Goal: Task Accomplishment & Management: Manage account settings

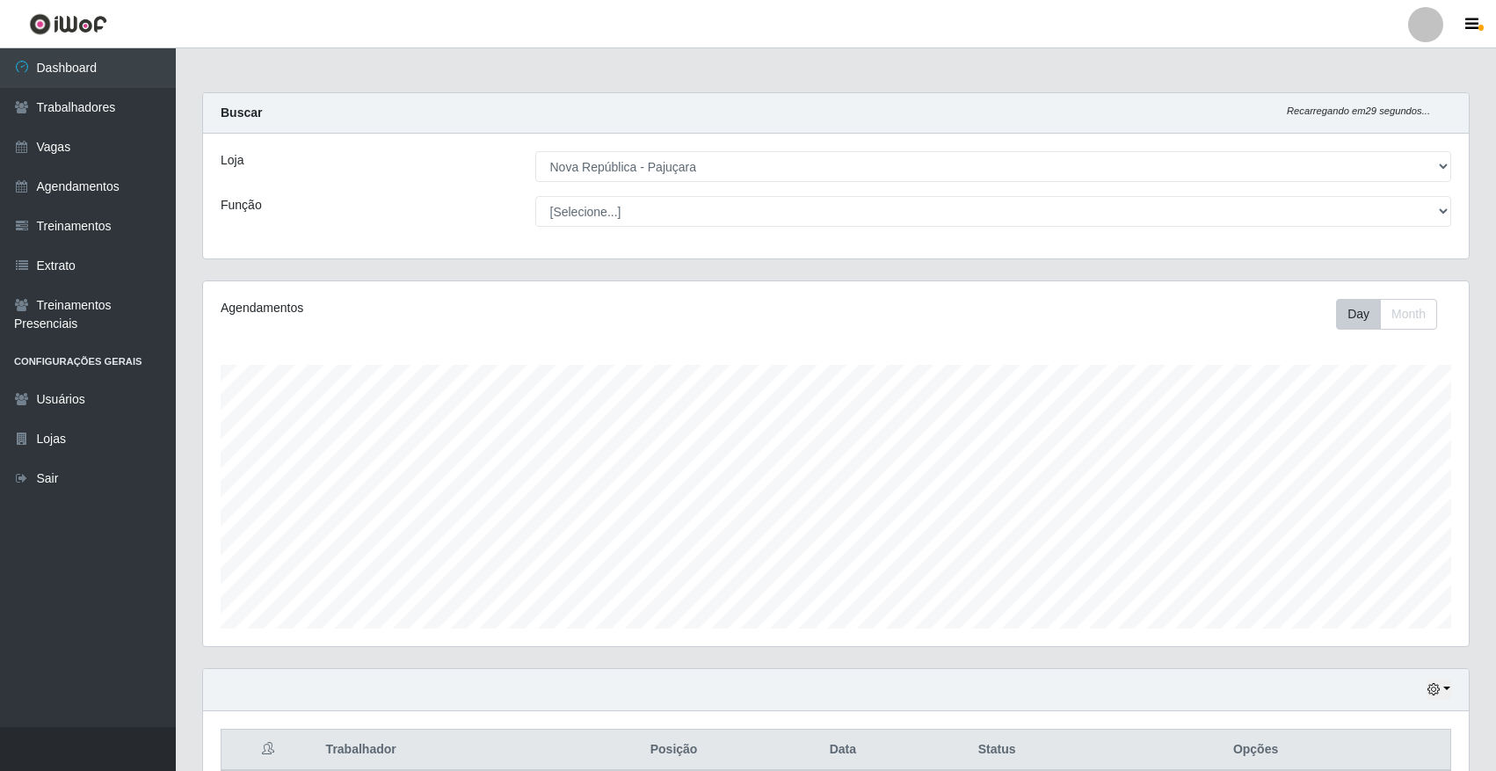
select select "65"
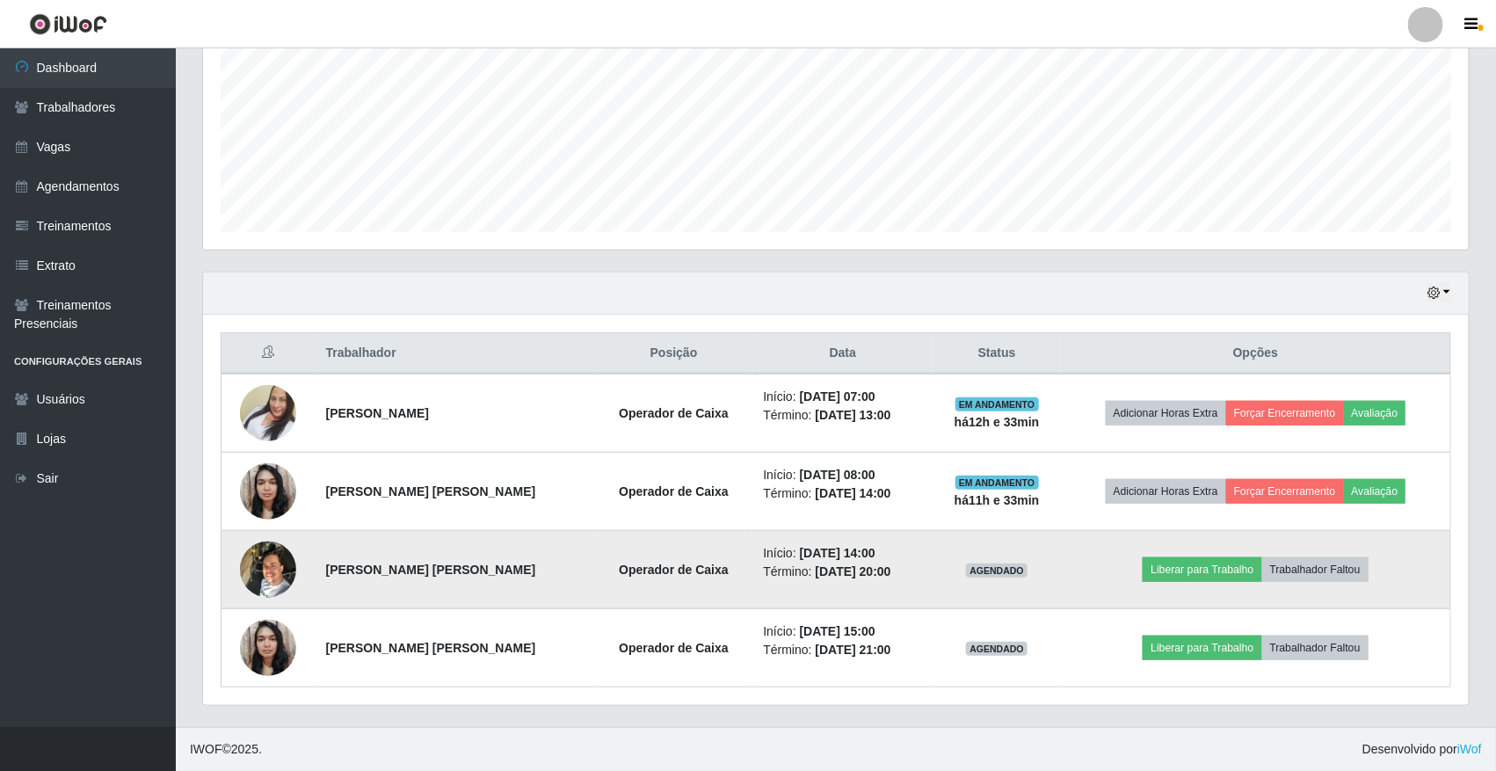
scroll to position [366, 1266]
click at [1169, 559] on button "Liberar para Trabalho" at bounding box center [1202, 569] width 119 height 25
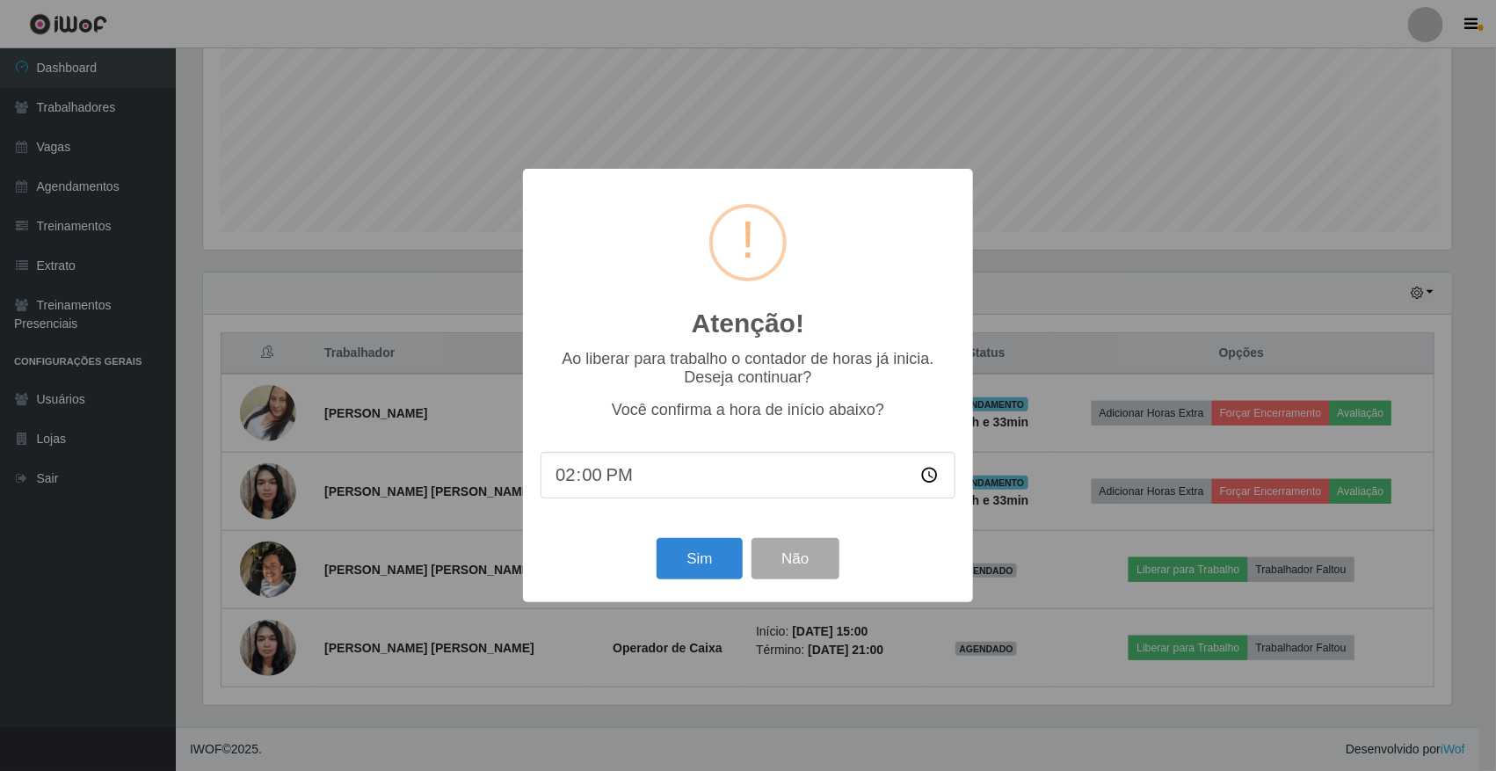
scroll to position [366, 1254]
click at [699, 556] on button "Sim" at bounding box center [701, 558] width 85 height 41
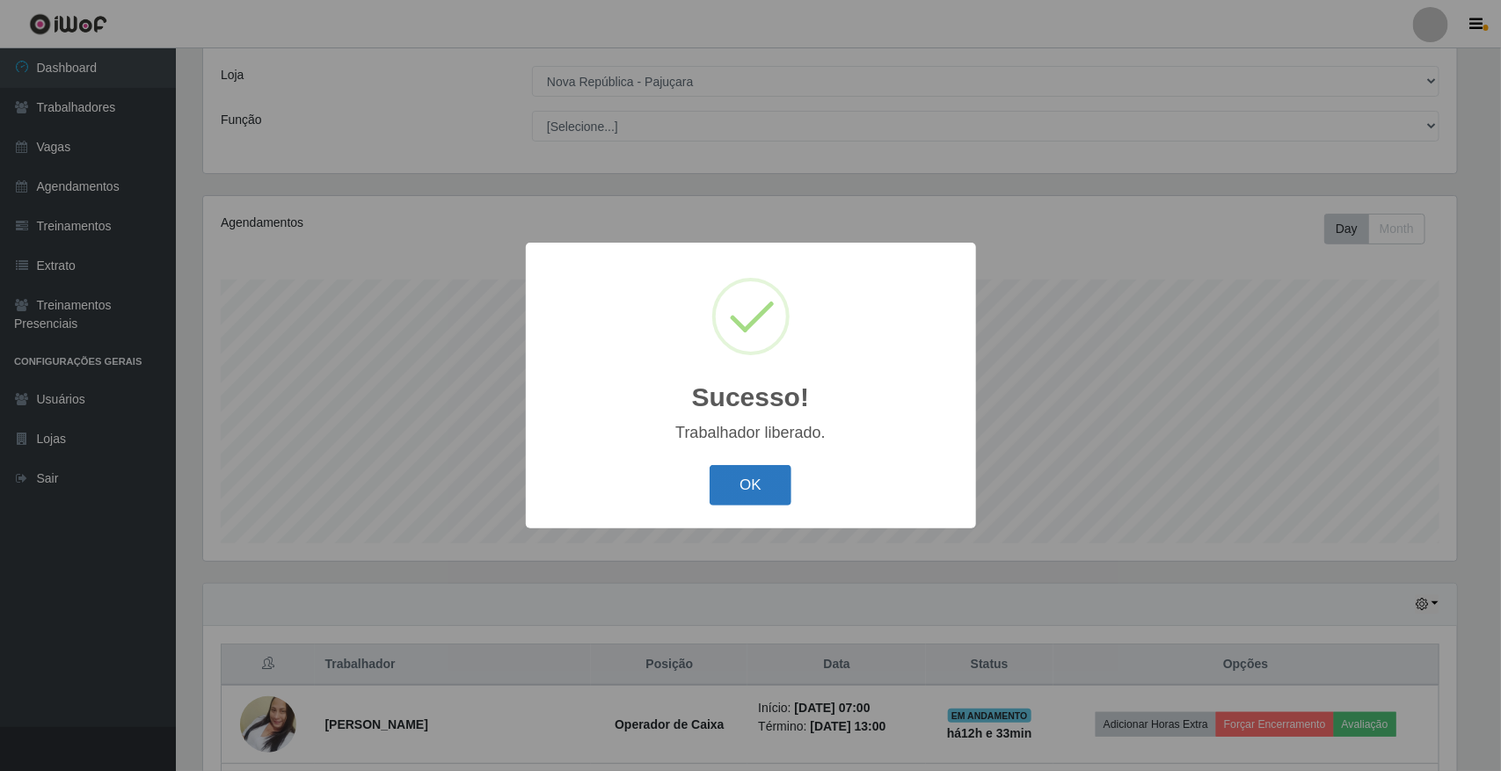
click at [757, 481] on button "OK" at bounding box center [750, 485] width 82 height 41
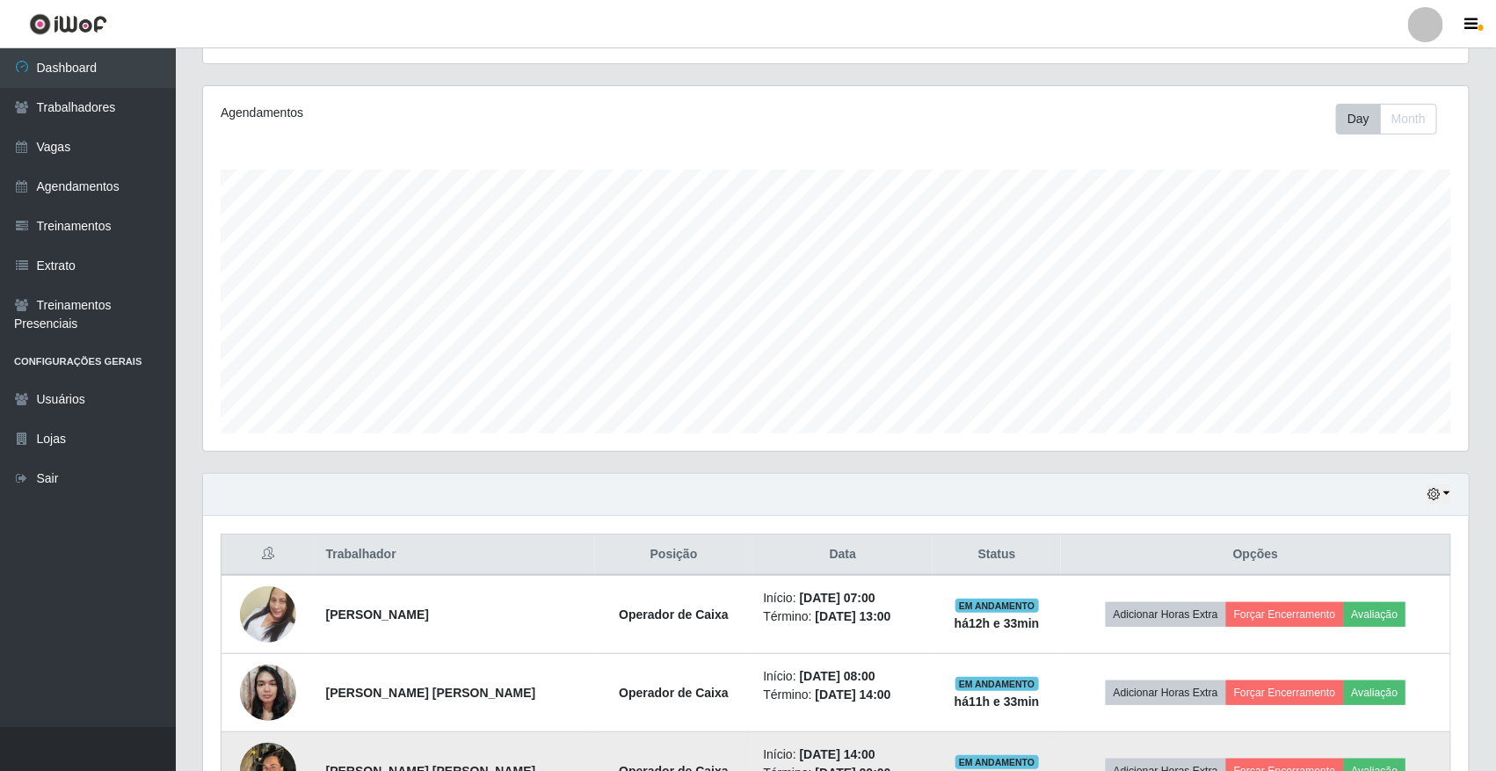
scroll to position [398, 0]
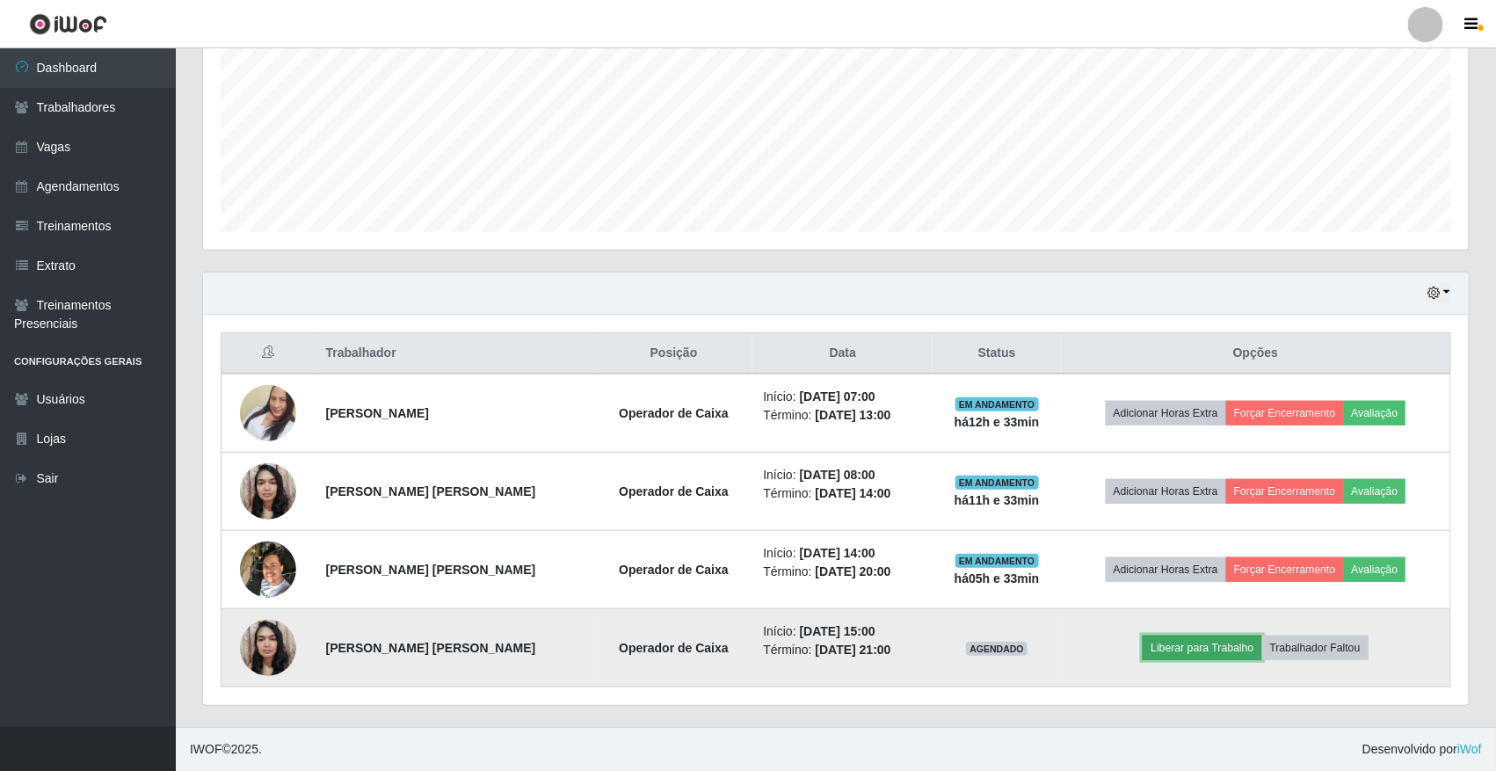
click at [1216, 656] on button "Liberar para Trabalho" at bounding box center [1202, 648] width 119 height 25
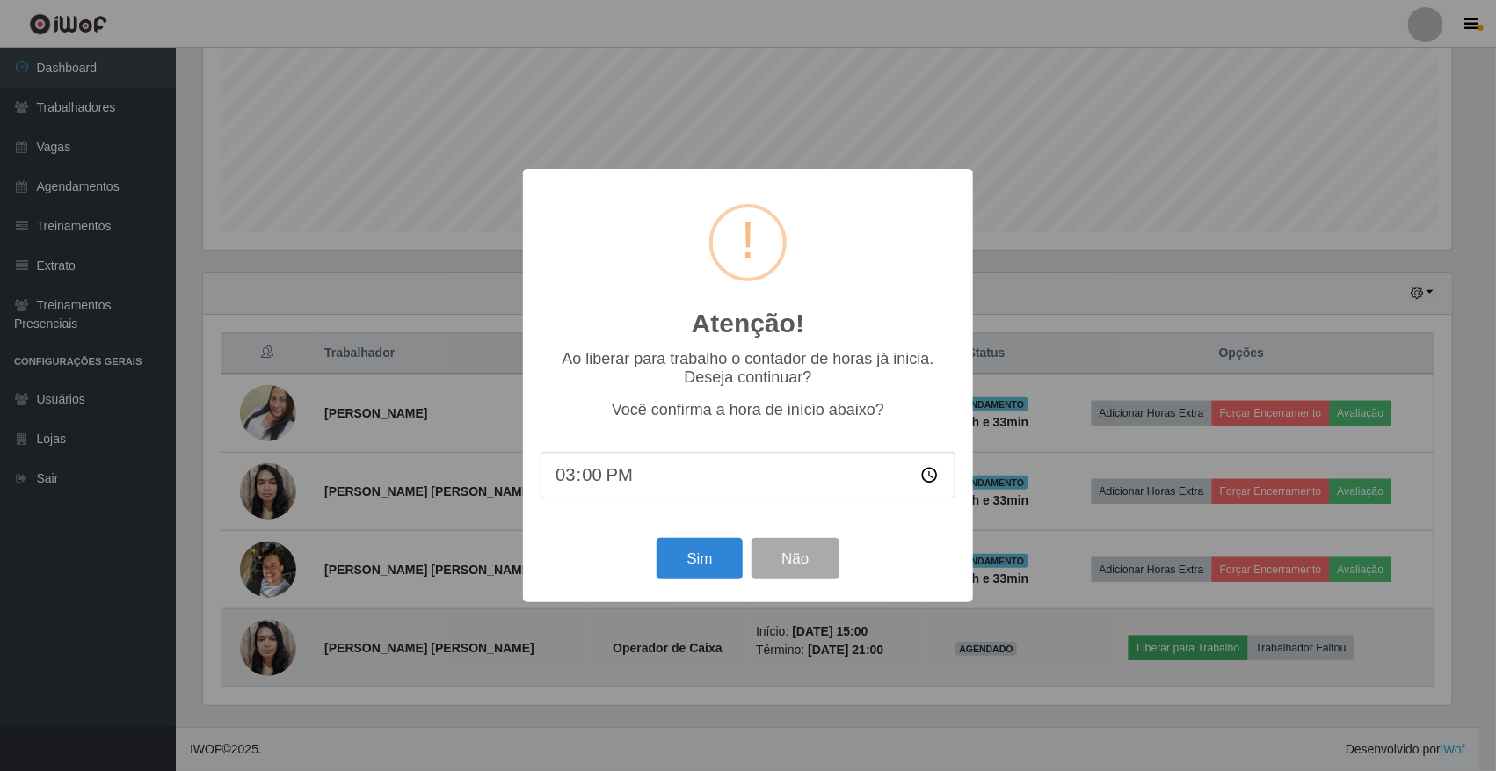
scroll to position [366, 1254]
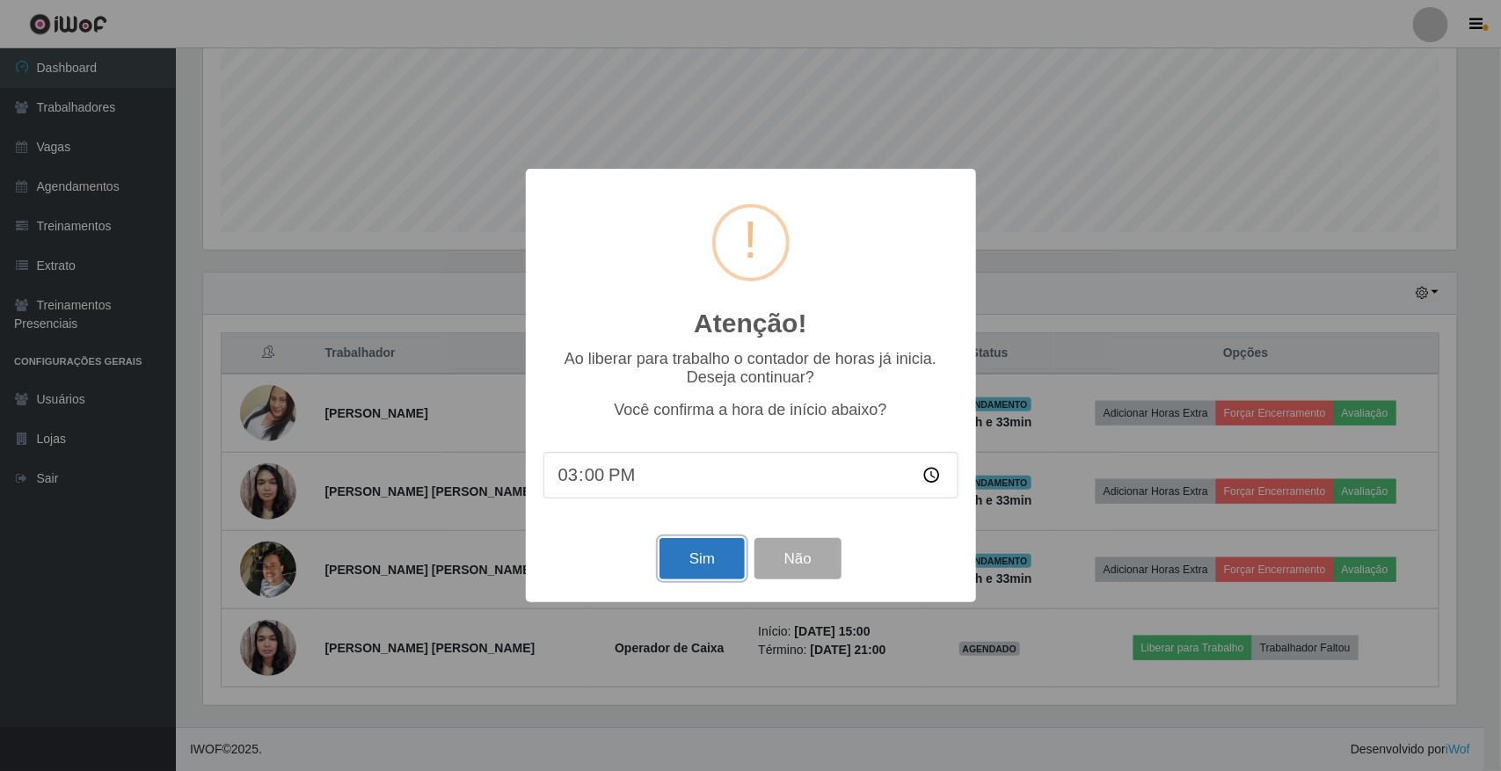
click at [701, 556] on button "Sim" at bounding box center [701, 558] width 85 height 41
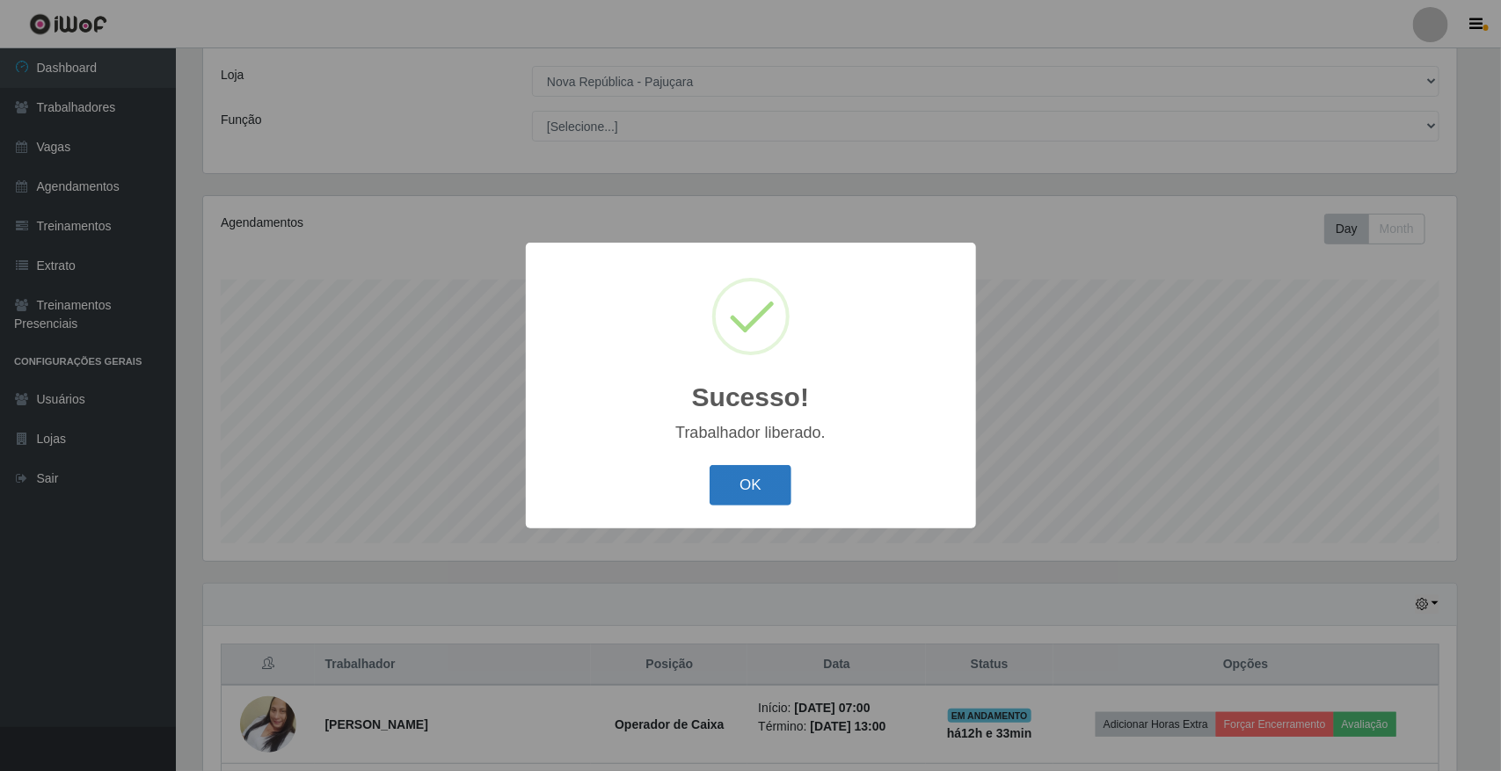
click at [754, 489] on button "OK" at bounding box center [750, 485] width 82 height 41
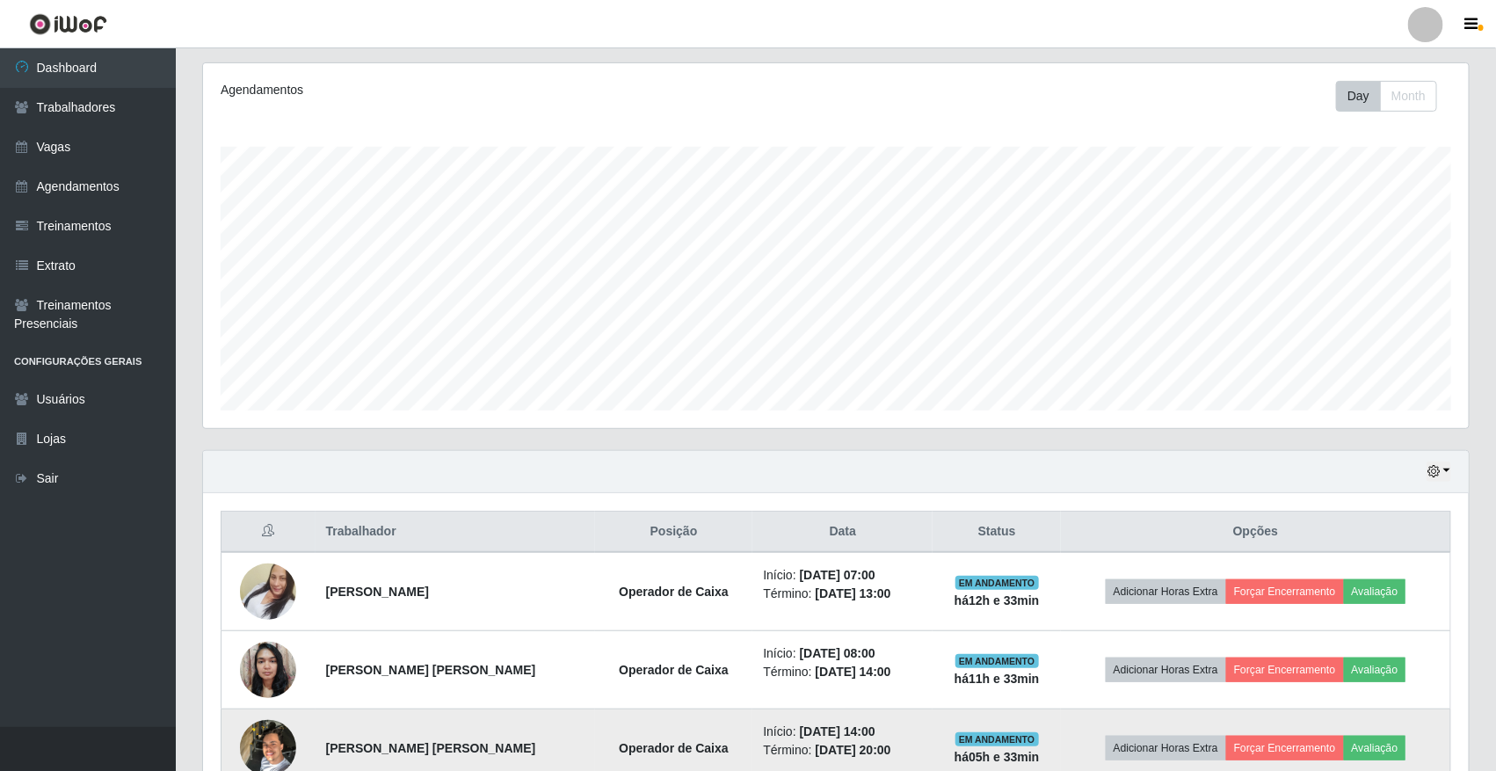
scroll to position [398, 0]
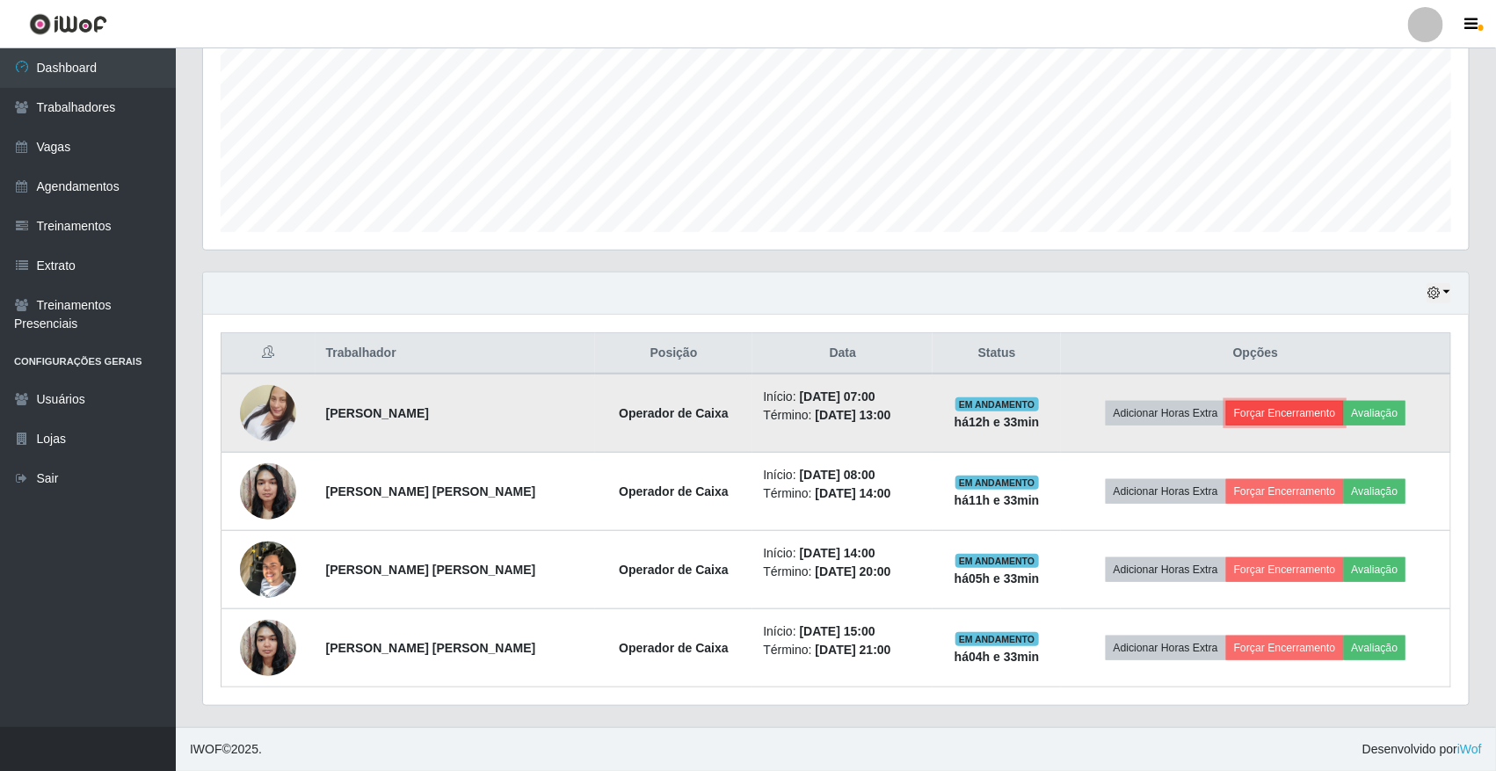
click at [1288, 401] on button "Forçar Encerramento" at bounding box center [1285, 413] width 118 height 25
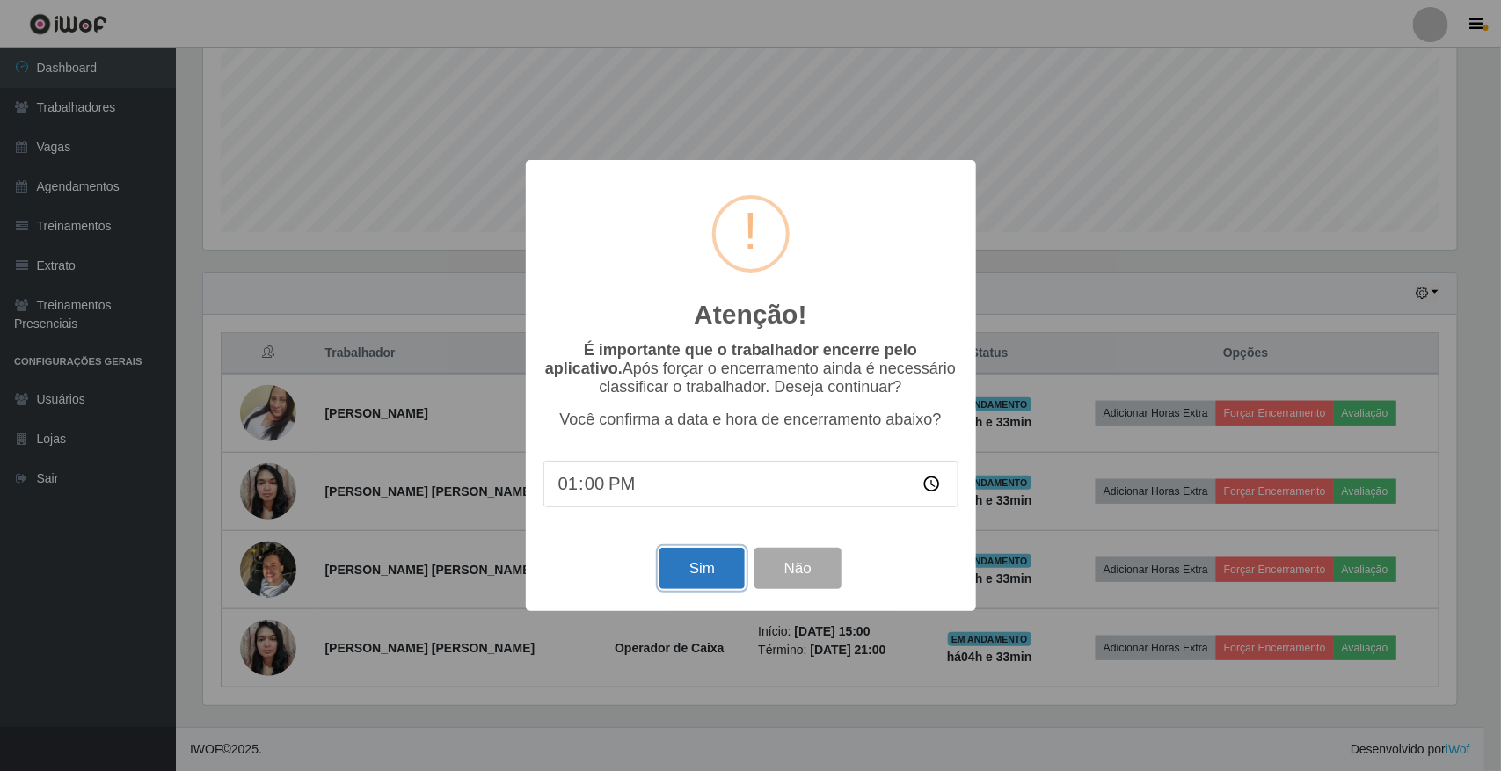
click at [677, 564] on button "Sim" at bounding box center [701, 568] width 85 height 41
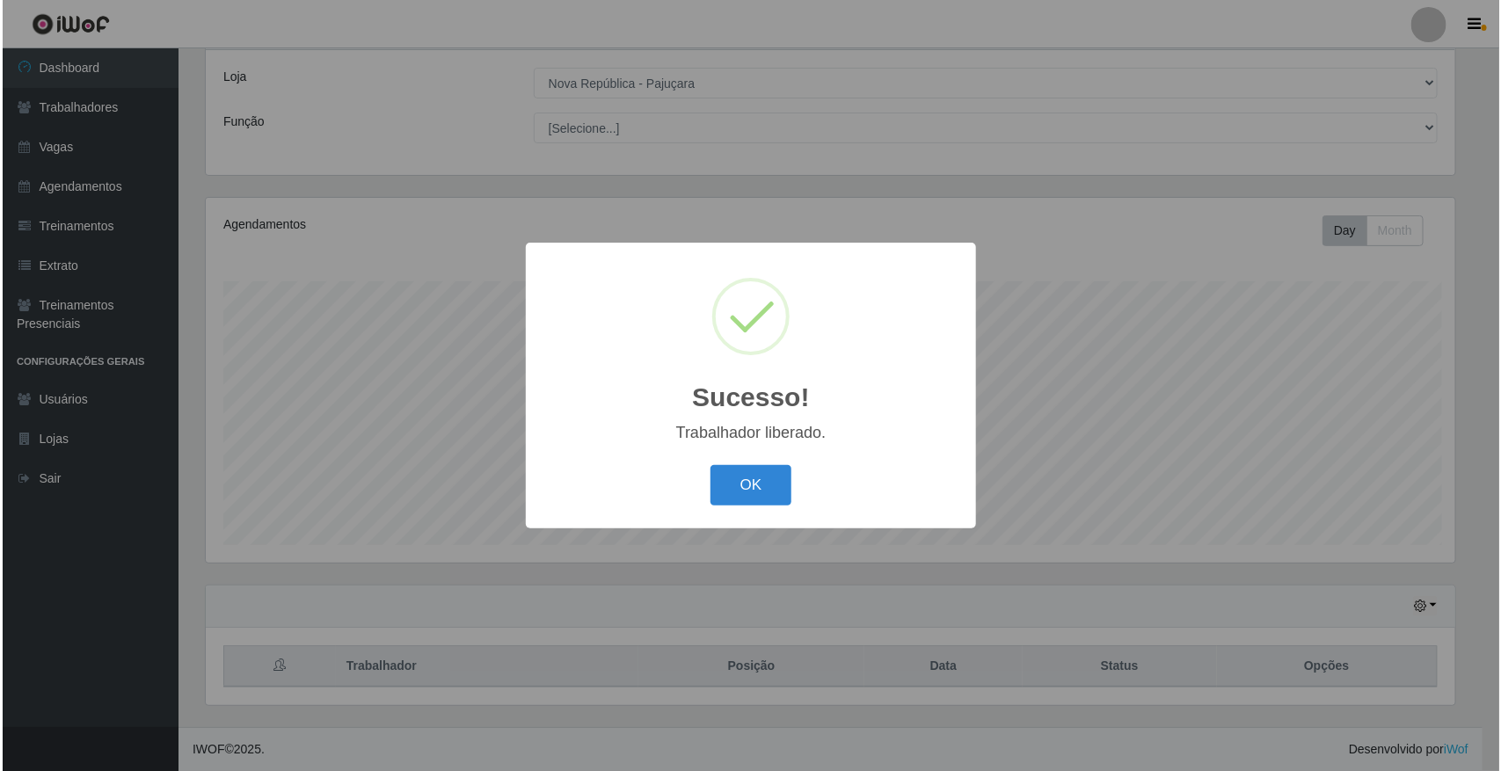
scroll to position [0, 0]
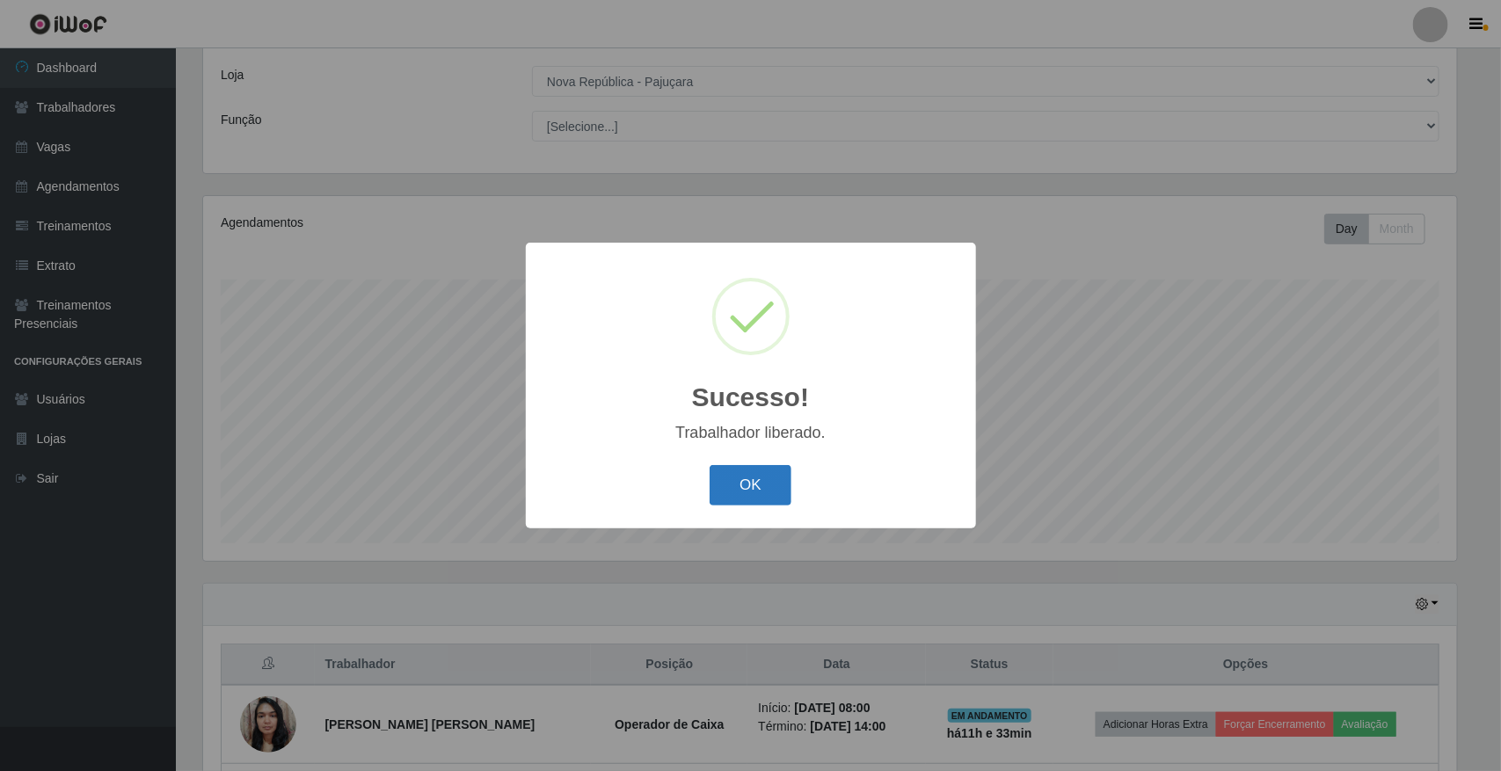
click at [750, 493] on button "OK" at bounding box center [750, 485] width 82 height 41
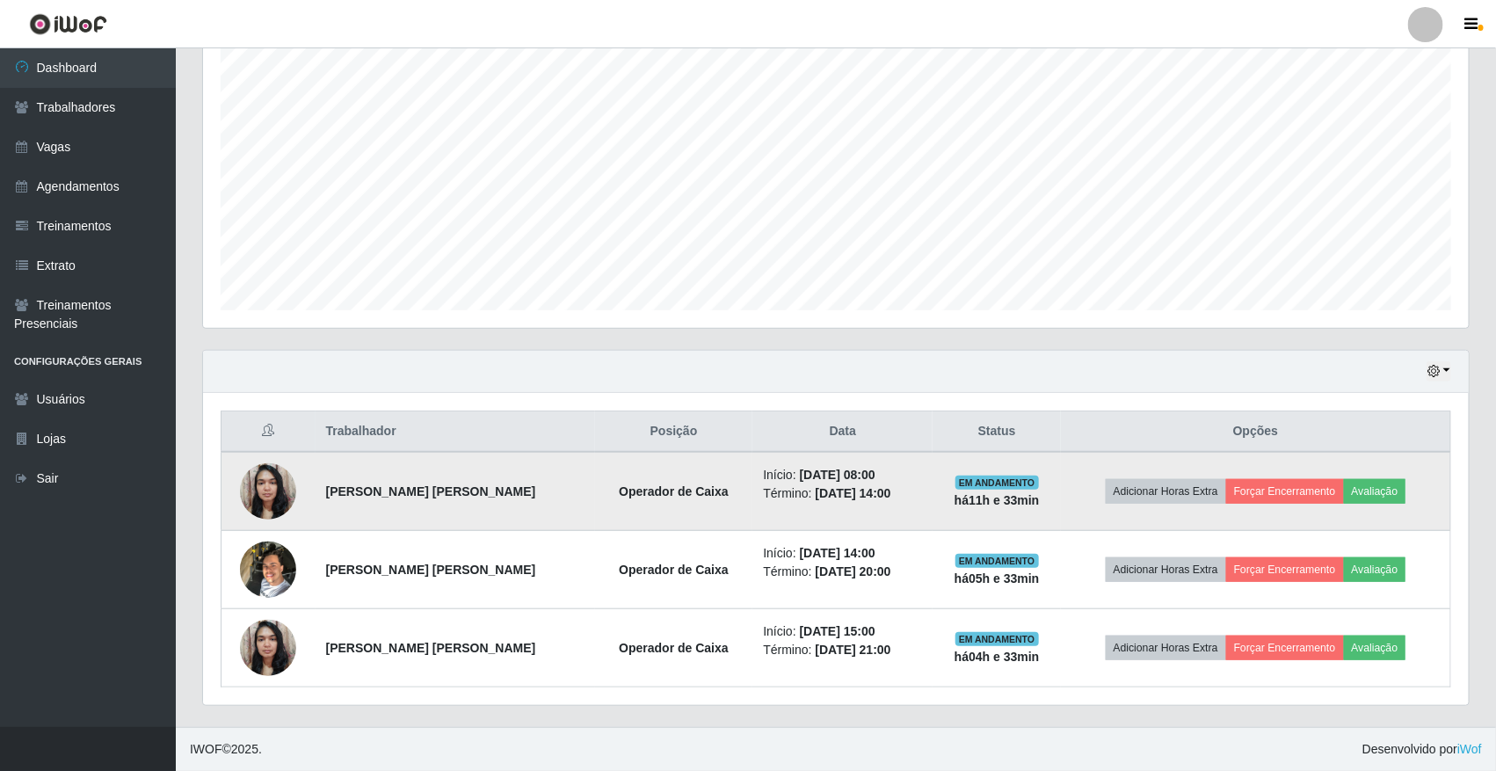
click at [1293, 476] on td "Adicionar Horas Extra Forçar Encerramento Avaliação" at bounding box center [1255, 491] width 389 height 79
click at [1293, 485] on button "Forçar Encerramento" at bounding box center [1285, 491] width 118 height 25
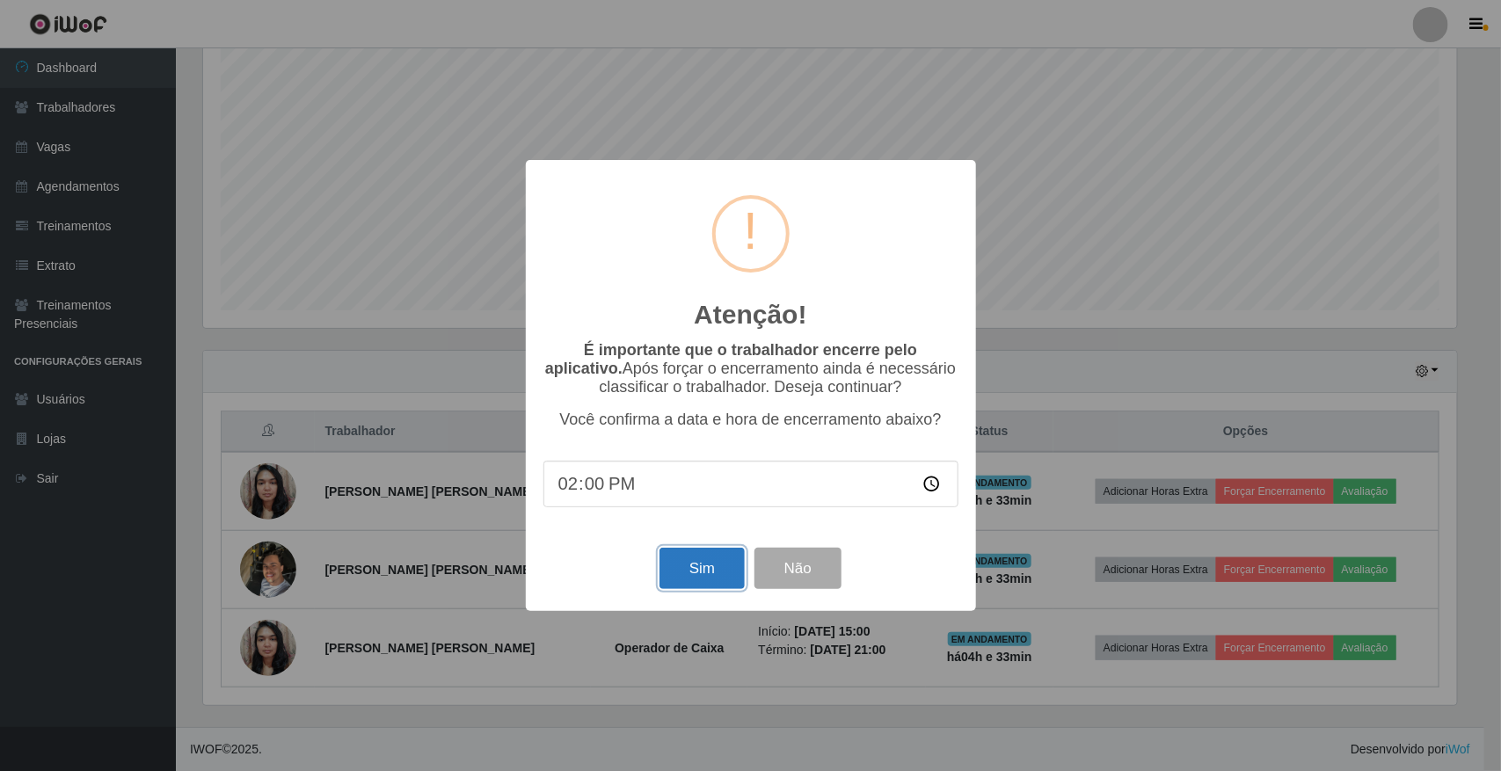
click at [726, 583] on button "Sim" at bounding box center [701, 568] width 85 height 41
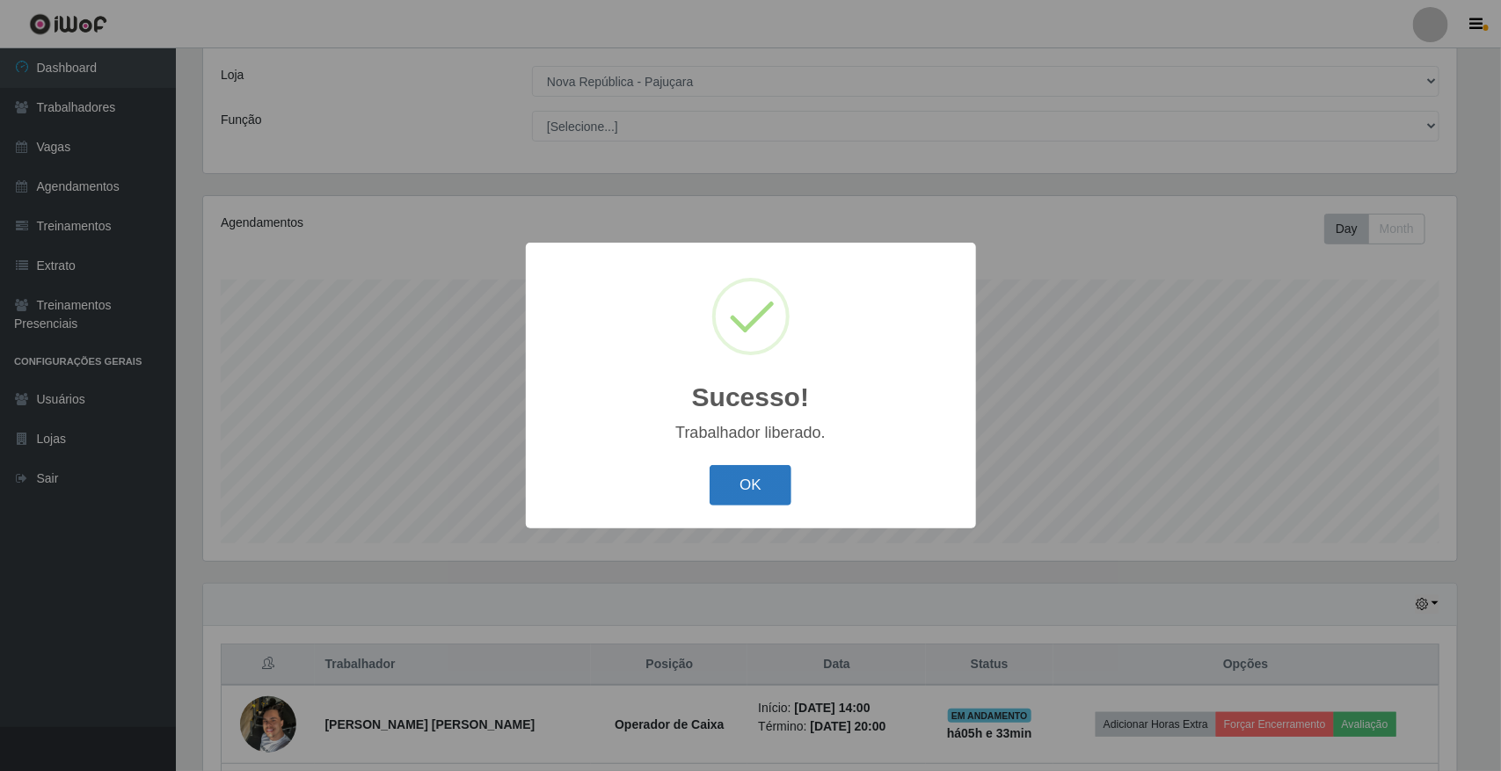
click at [767, 491] on button "OK" at bounding box center [750, 485] width 82 height 41
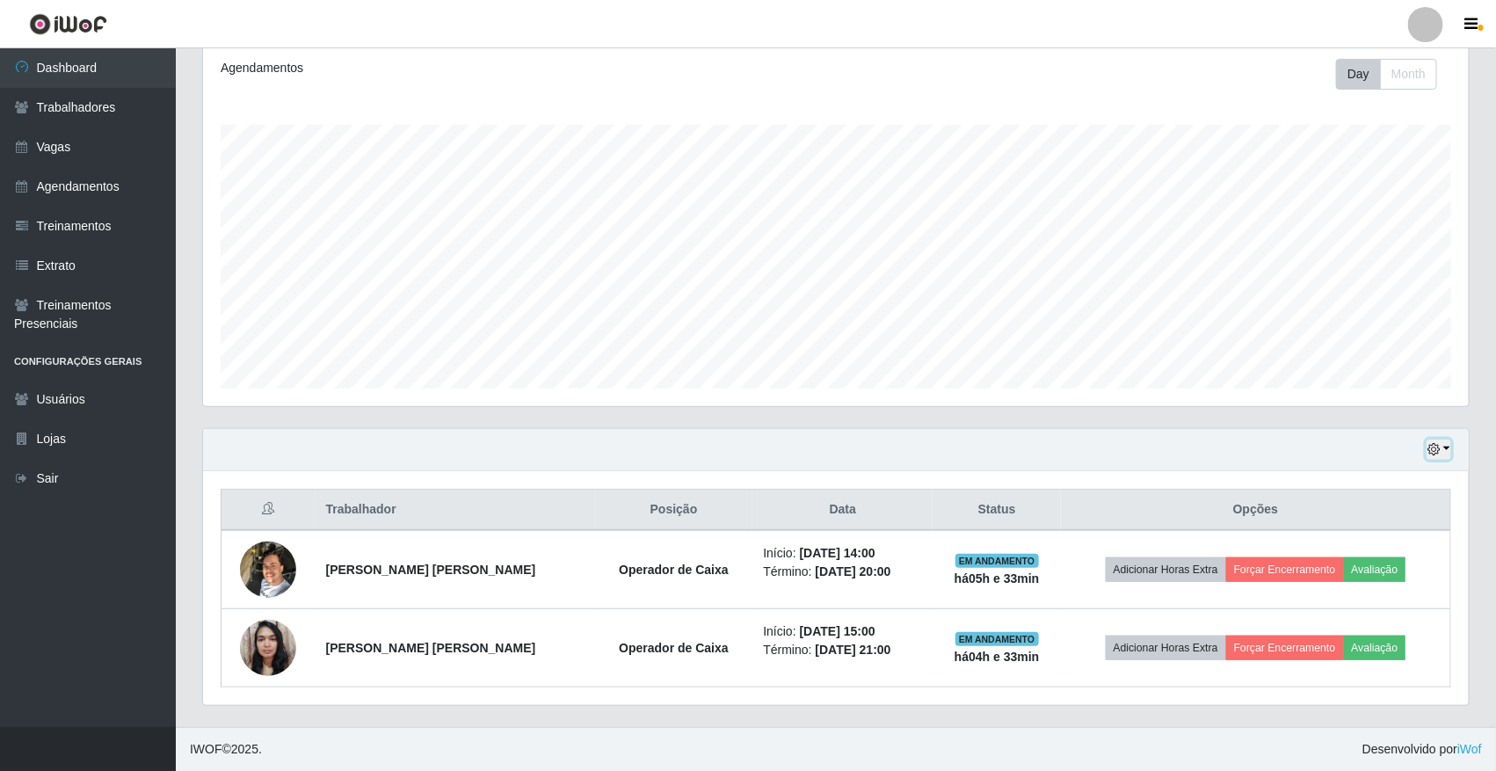
click at [1443, 449] on button "button" at bounding box center [1439, 450] width 25 height 20
click at [1361, 507] on button "1 dia" at bounding box center [1380, 518] width 139 height 37
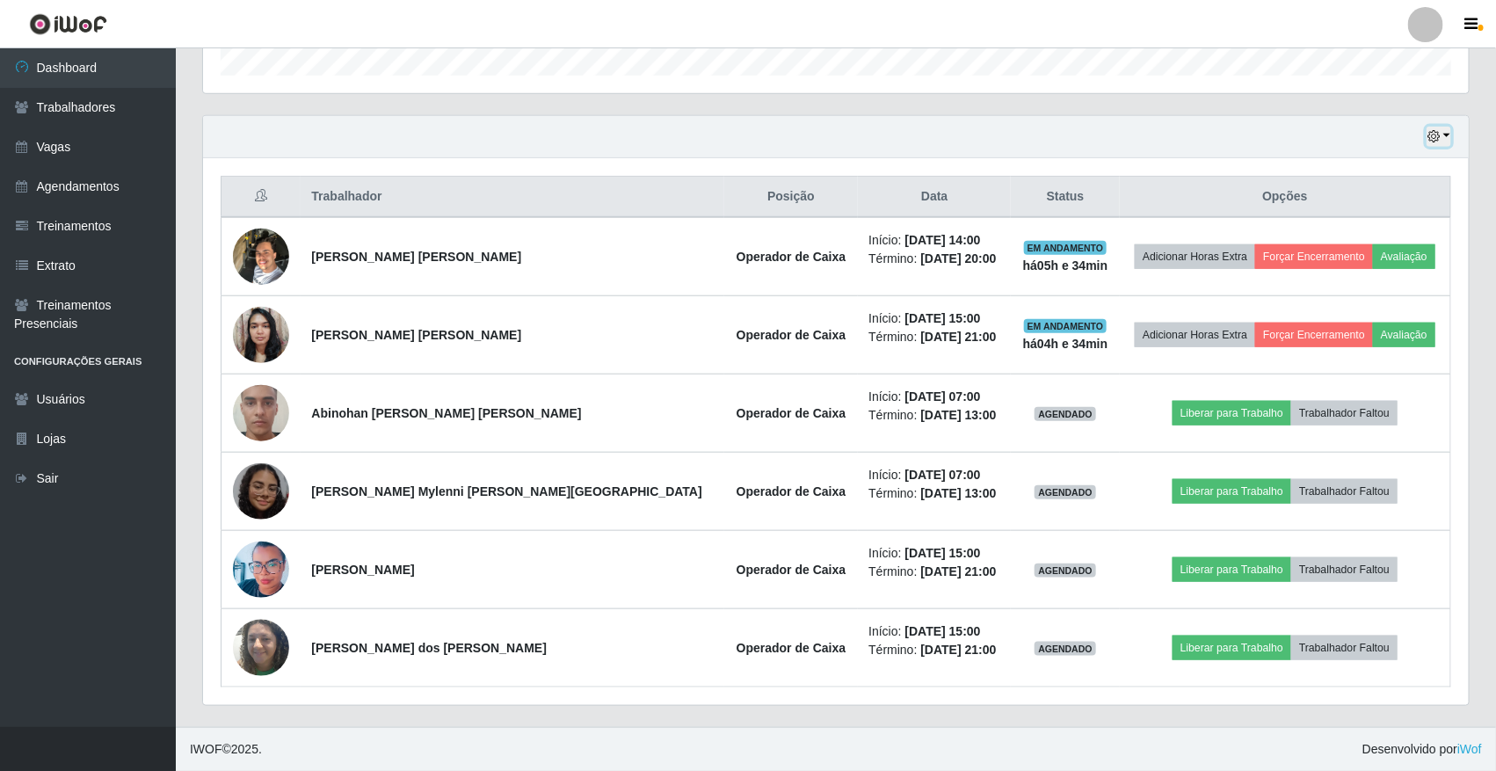
click at [1431, 127] on button "button" at bounding box center [1439, 137] width 25 height 20
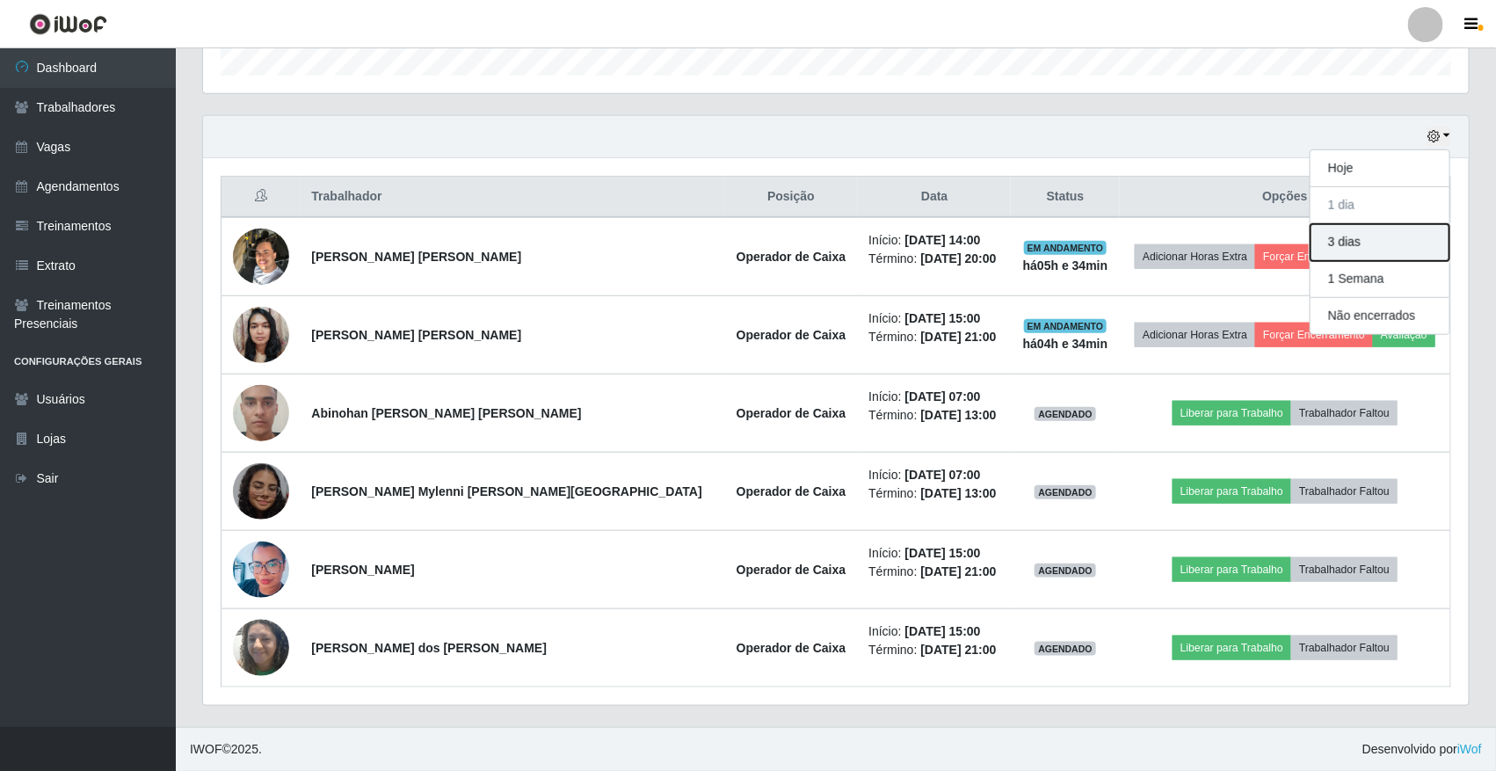
click at [1378, 240] on button "3 dias" at bounding box center [1380, 242] width 139 height 37
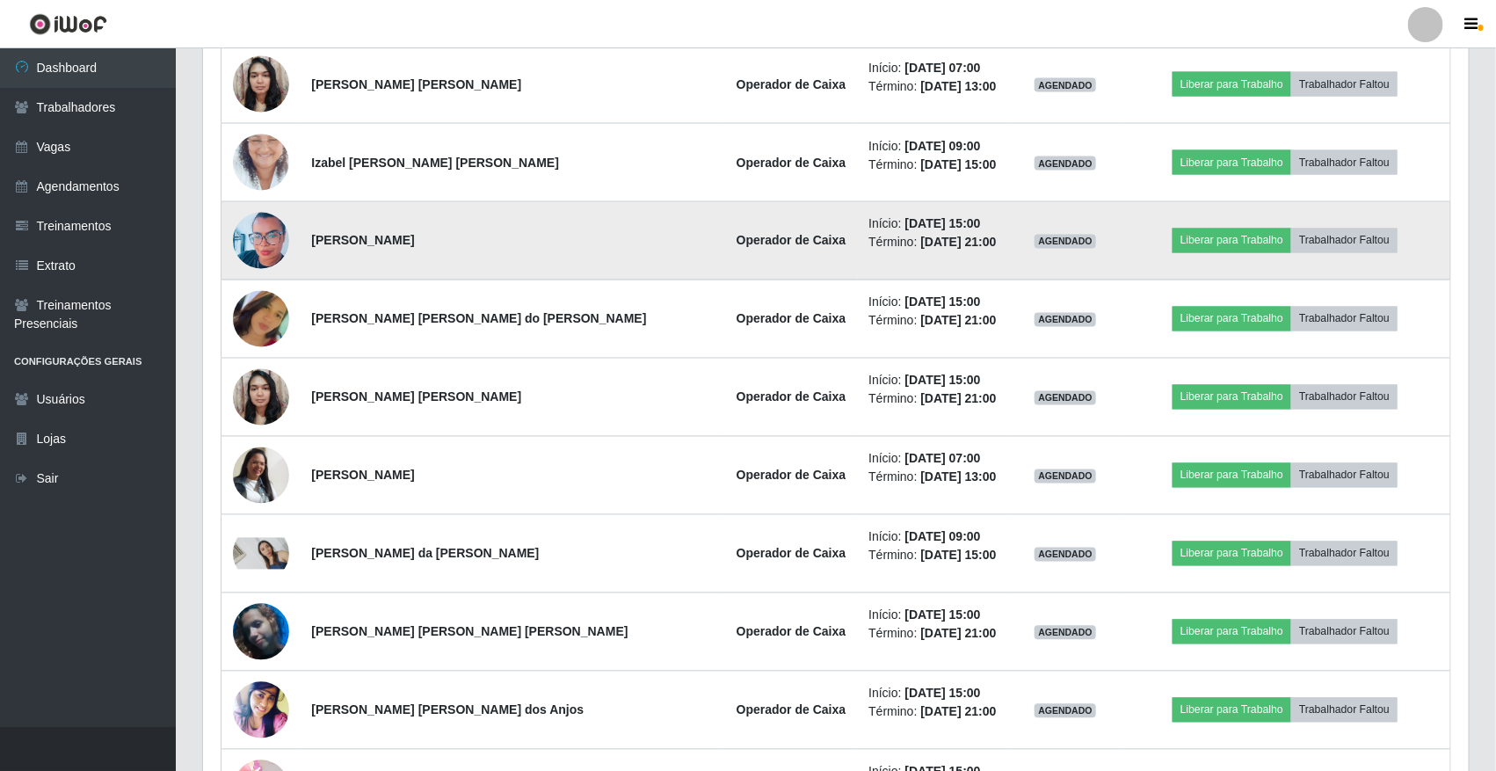
scroll to position [1325, 0]
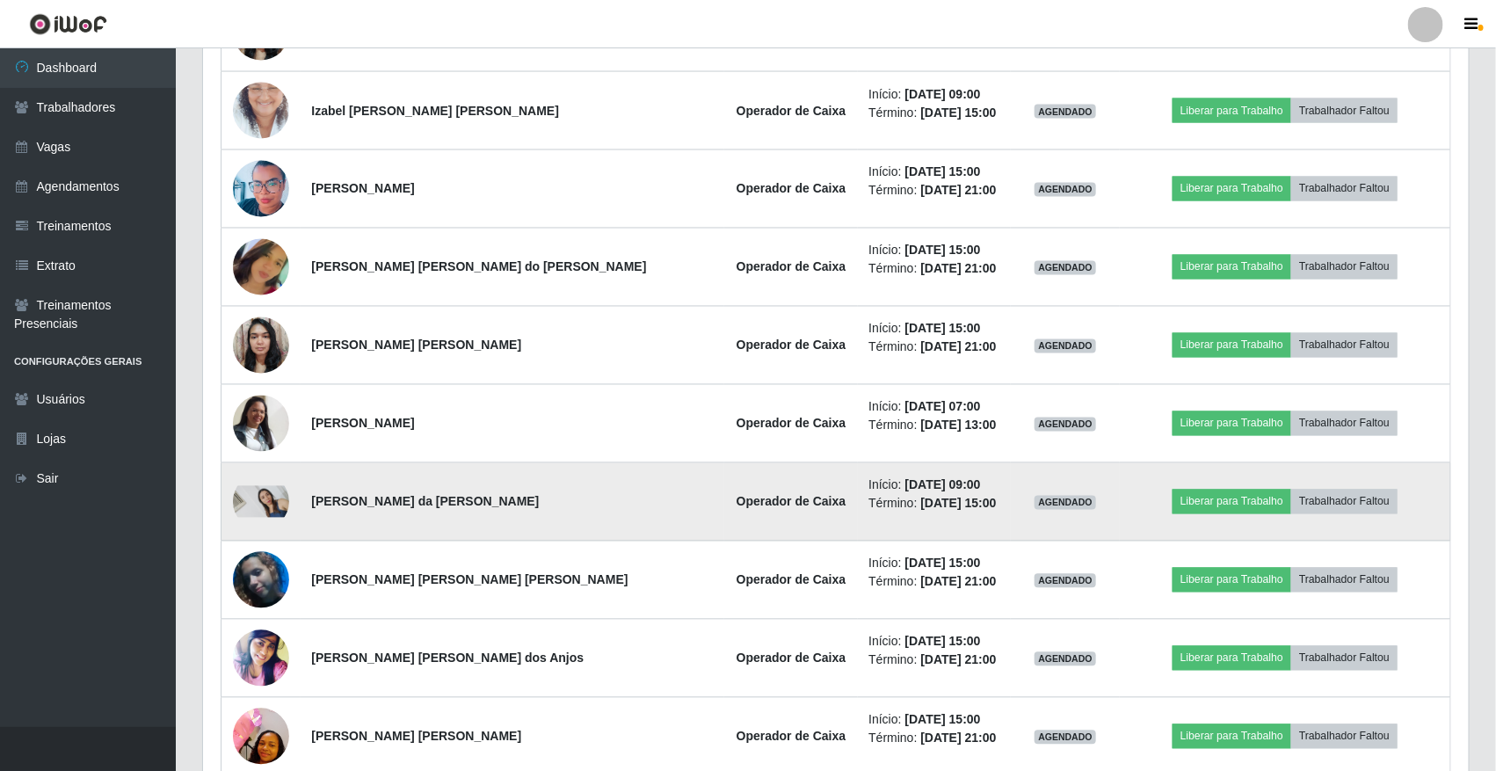
click at [268, 504] on img at bounding box center [261, 502] width 56 height 32
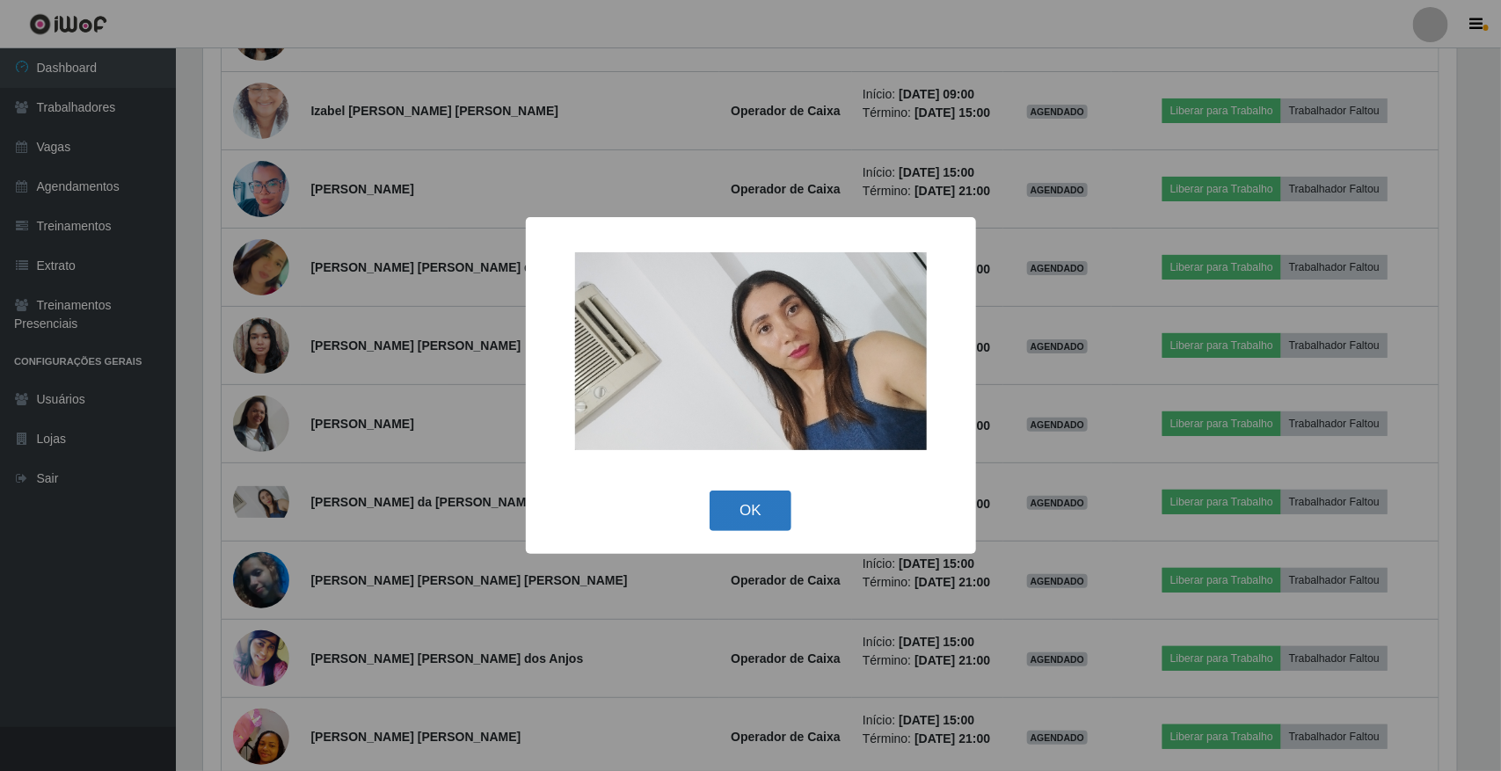
click at [750, 515] on button "OK" at bounding box center [750, 511] width 82 height 41
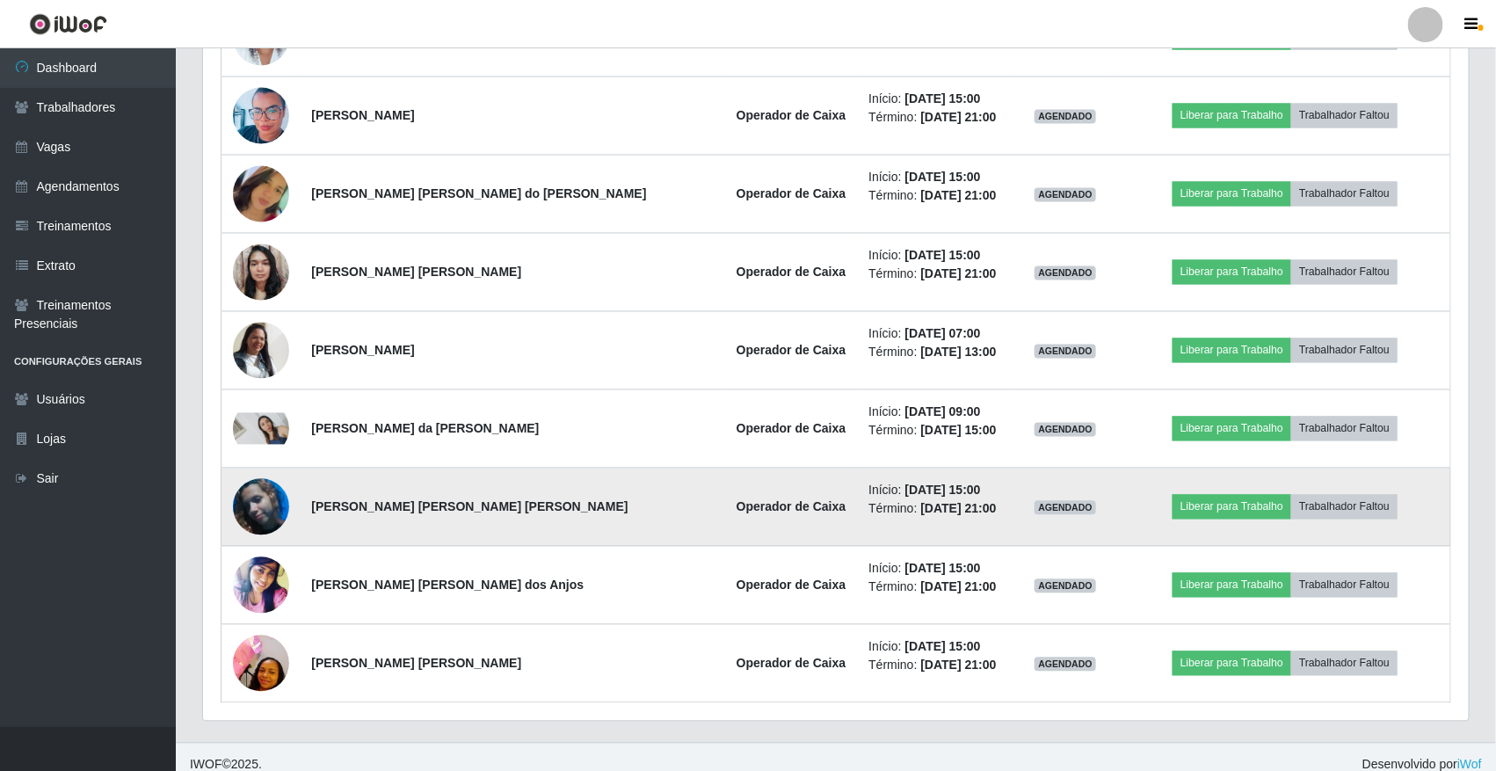
scroll to position [1418, 0]
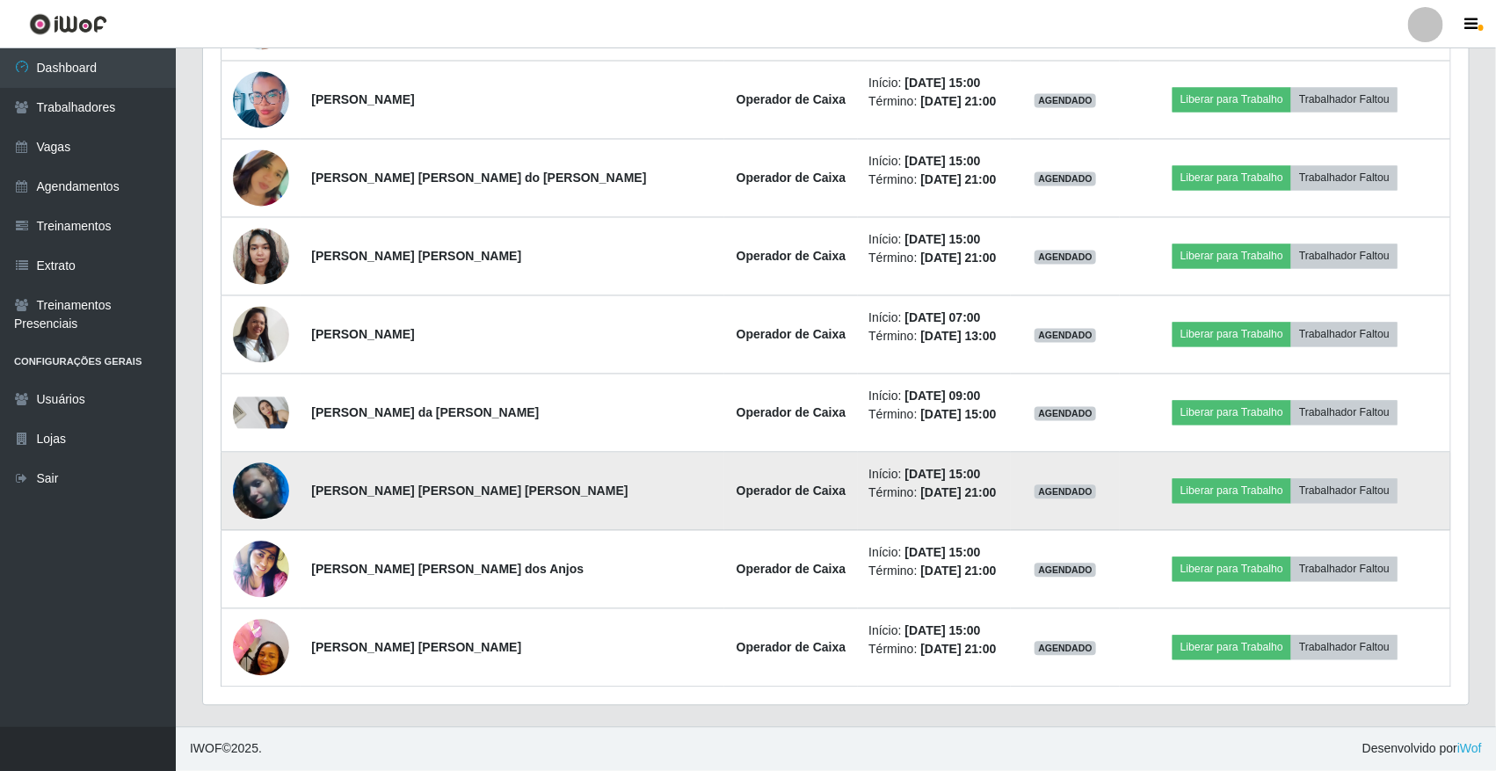
click at [1011, 502] on td "AGENDADO" at bounding box center [1065, 492] width 109 height 78
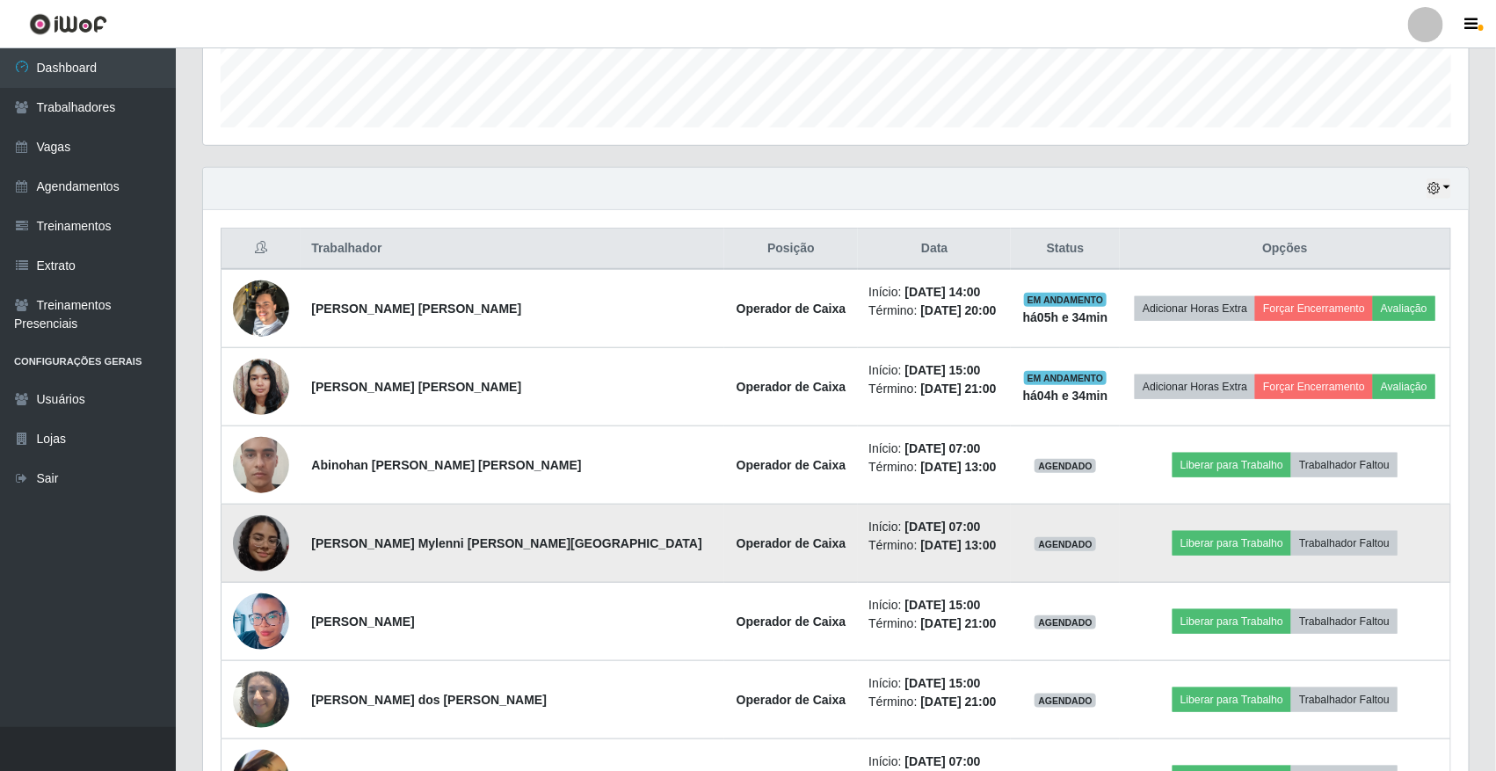
scroll to position [539, 0]
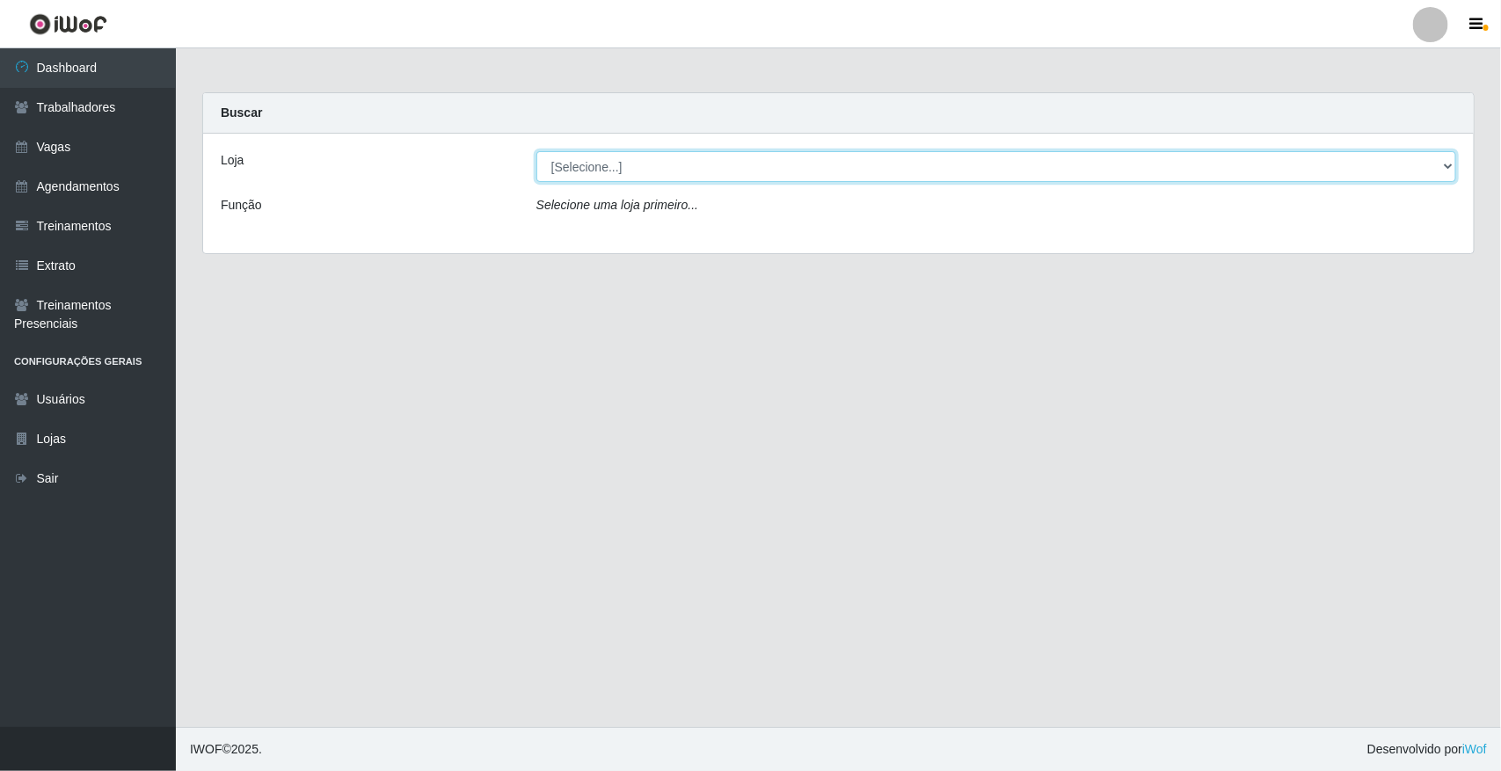
click at [651, 158] on select "[Selecione...] [GEOGRAPHIC_DATA]" at bounding box center [996, 166] width 920 height 31
select select "65"
click at [536, 151] on select "[Selecione...] [GEOGRAPHIC_DATA]" at bounding box center [996, 166] width 920 height 31
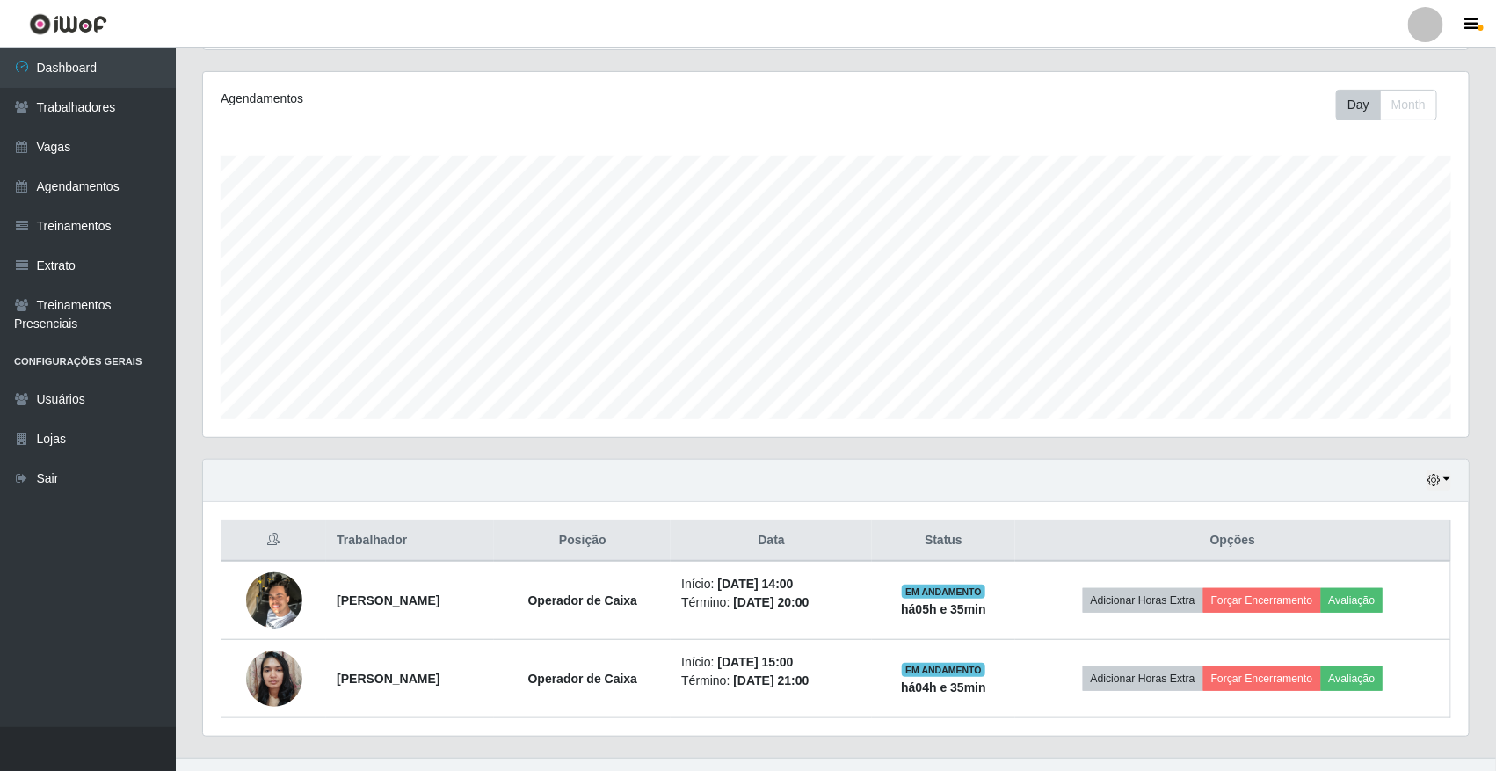
scroll to position [242, 0]
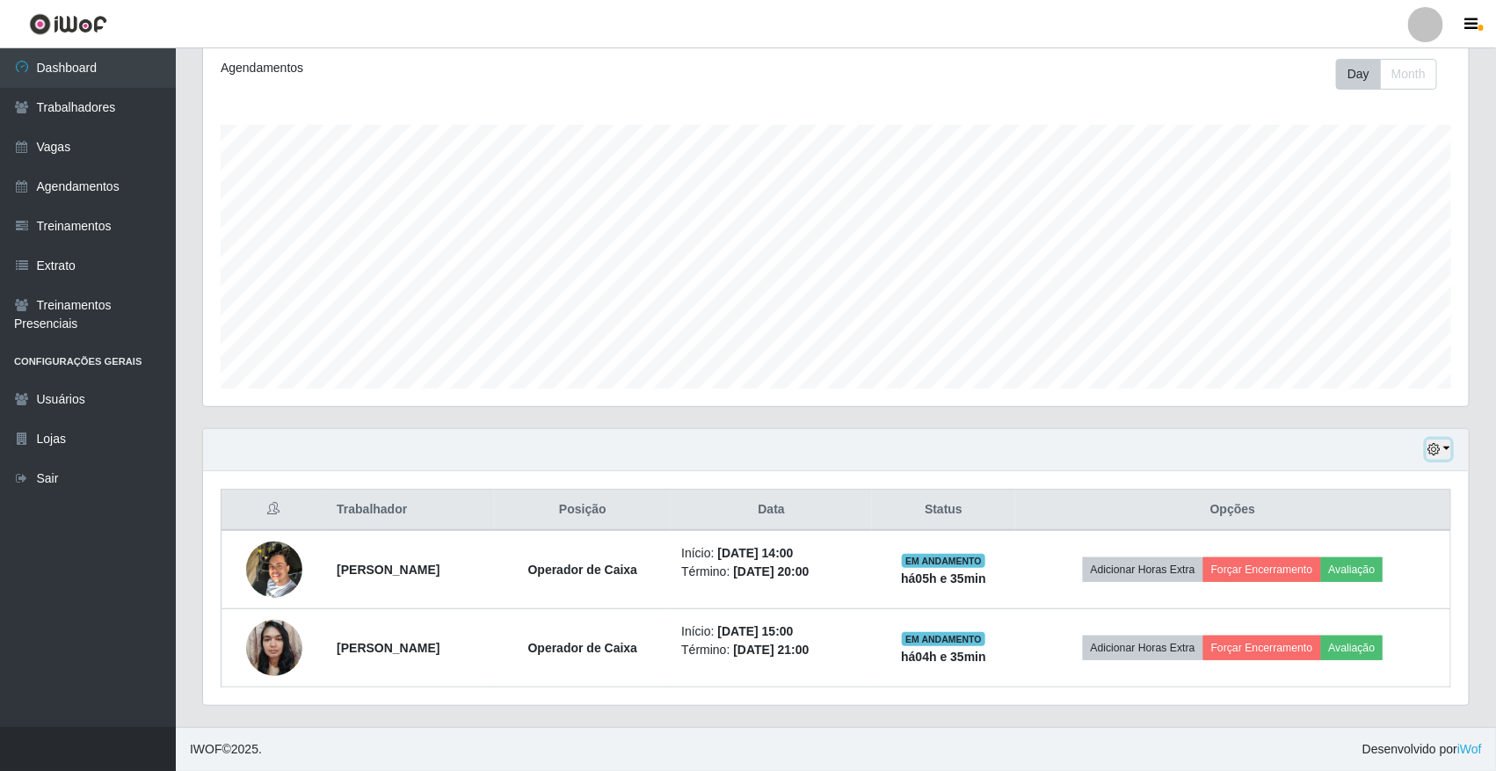
click at [1442, 454] on button "button" at bounding box center [1439, 450] width 25 height 20
click at [1385, 533] on button "1 dia" at bounding box center [1380, 518] width 139 height 37
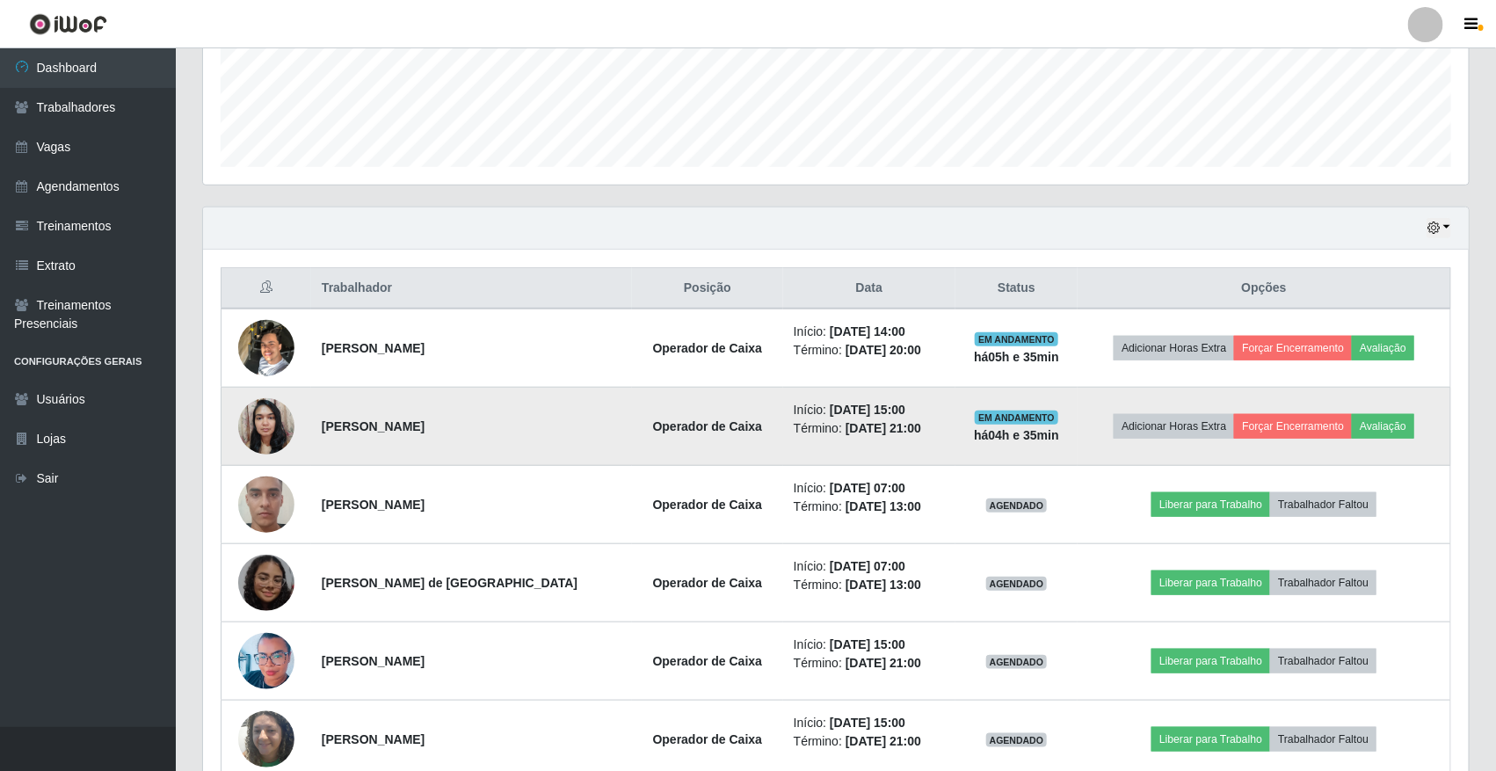
scroll to position [556, 0]
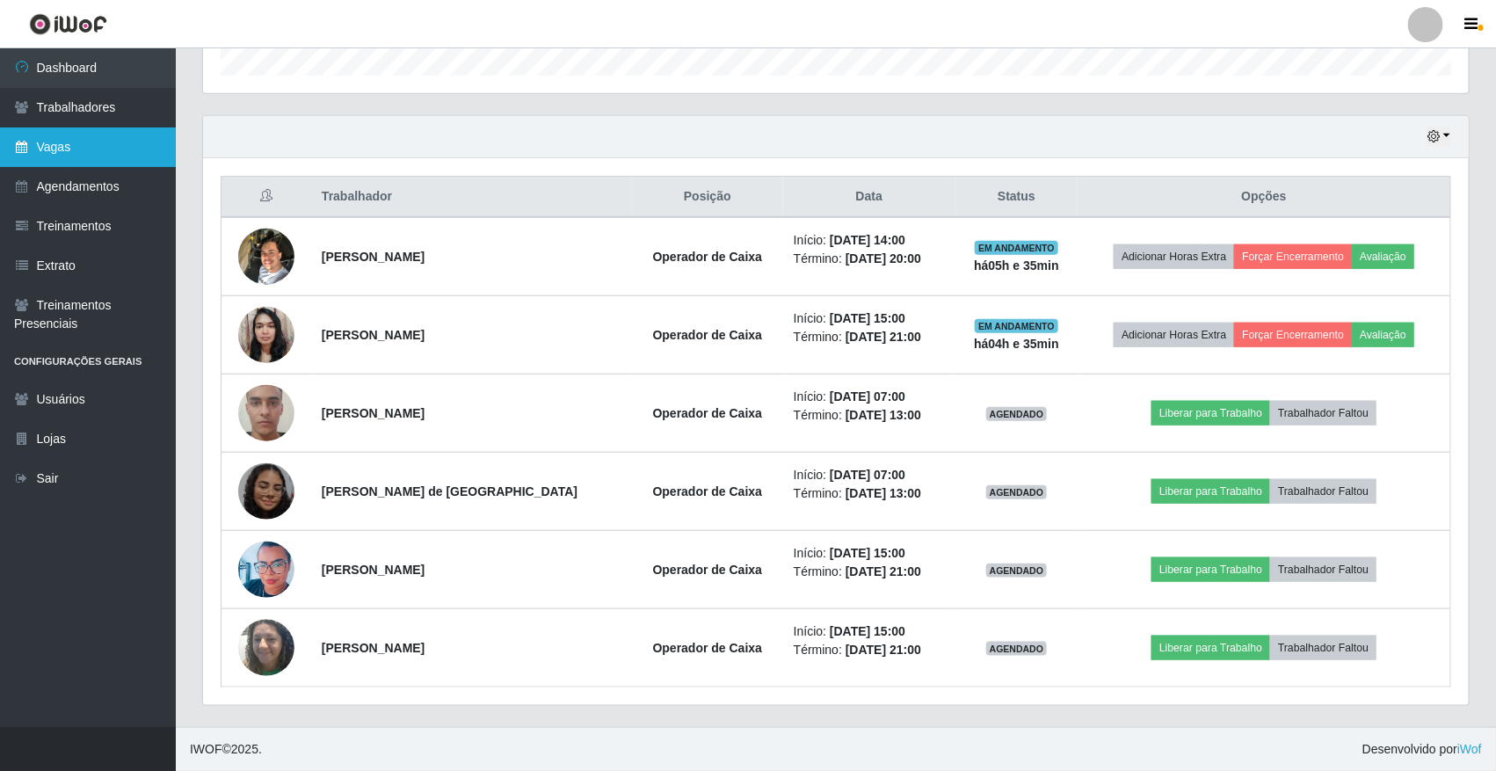
click at [85, 164] on link "Vagas" at bounding box center [88, 147] width 176 height 40
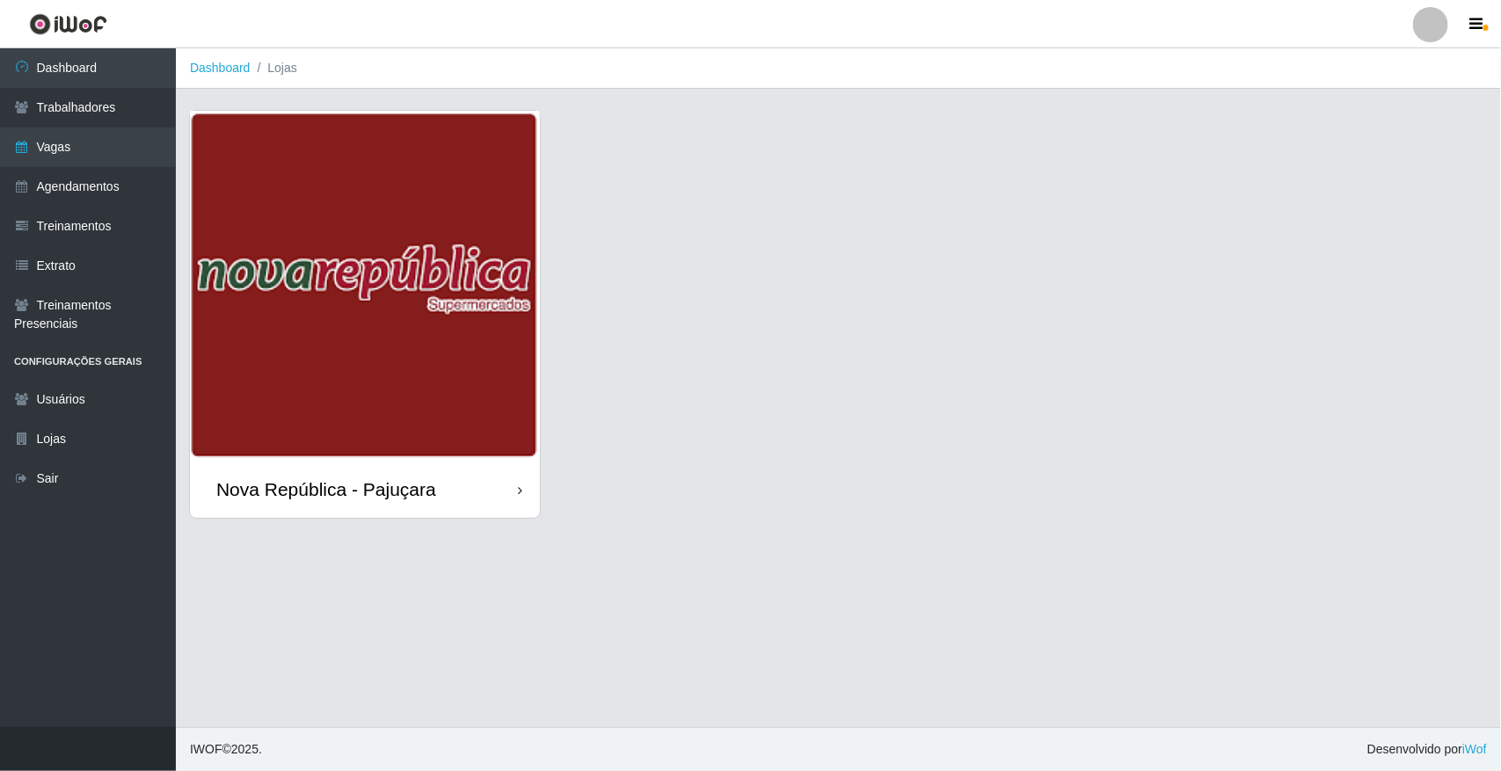
click at [520, 358] on img at bounding box center [365, 286] width 350 height 350
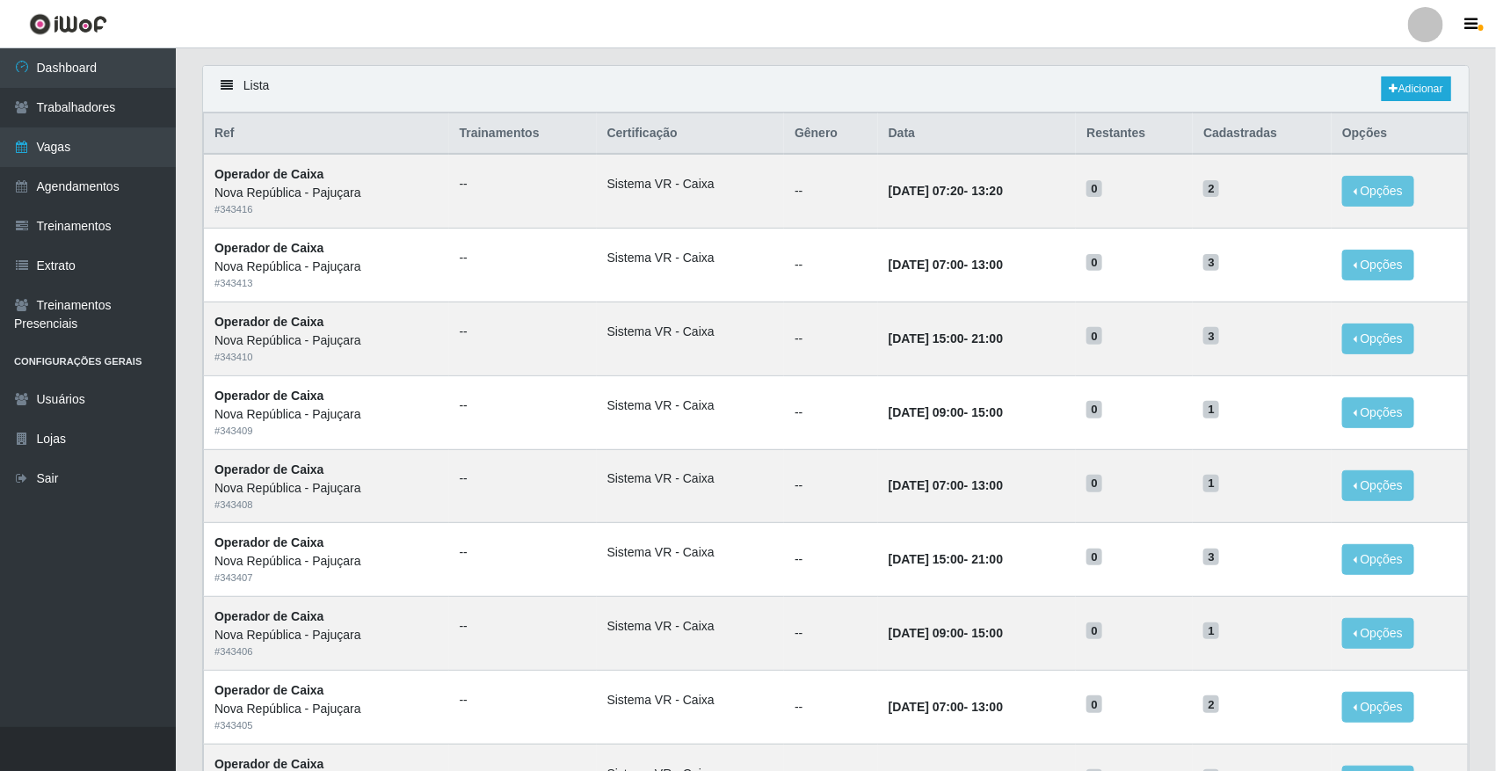
scroll to position [549, 0]
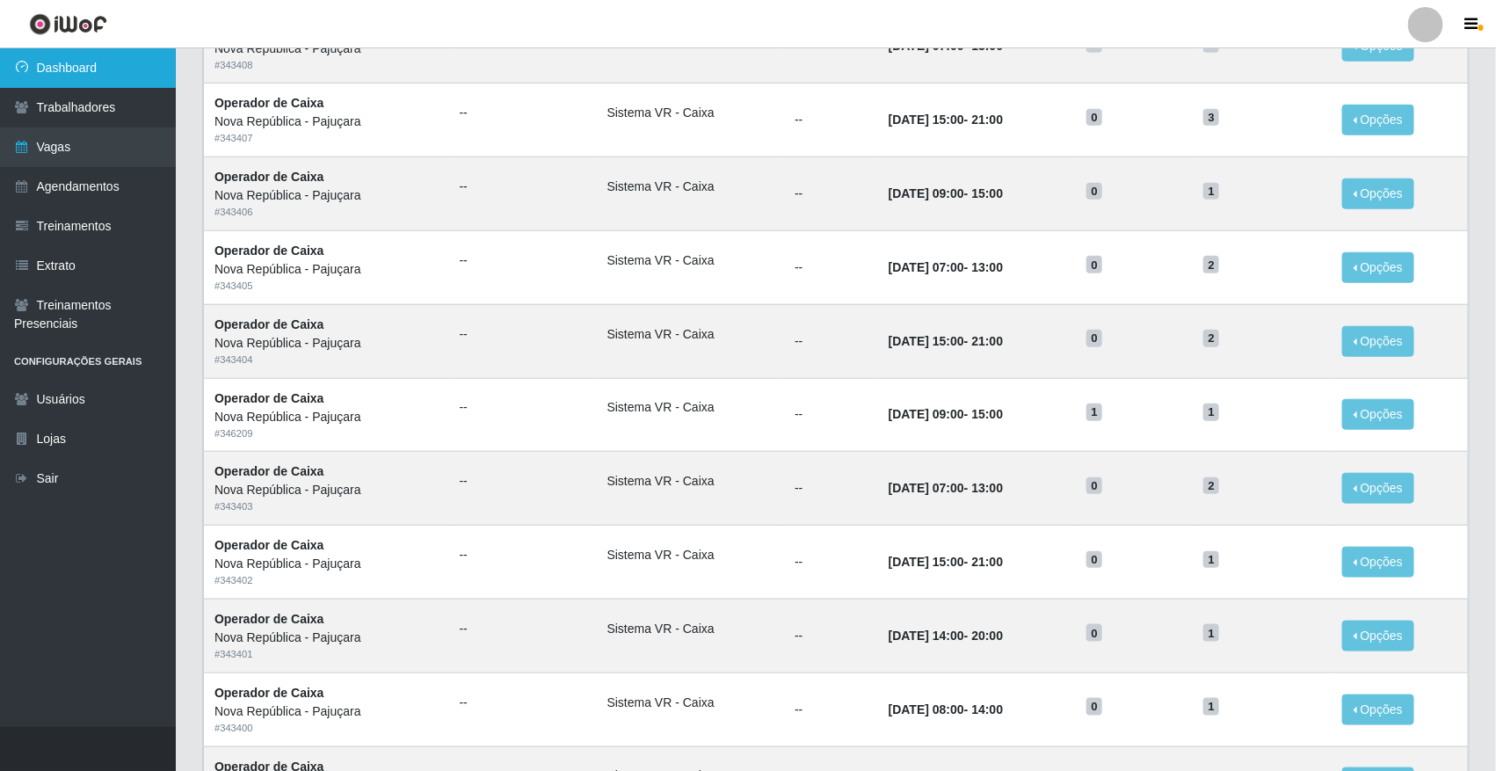
click at [98, 76] on link "Dashboard" at bounding box center [88, 68] width 176 height 40
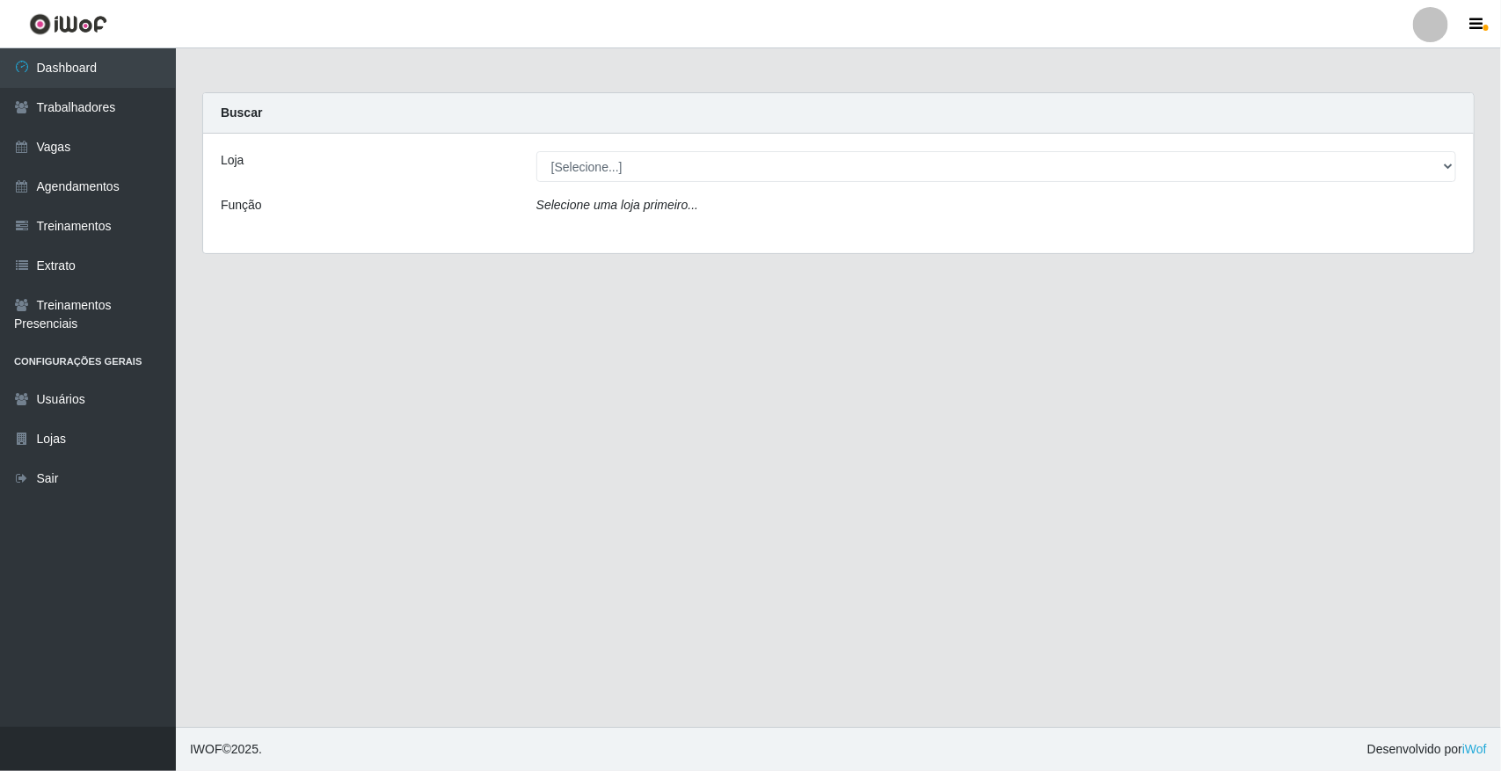
click at [665, 185] on div "Loja [Selecione...] Nova República - Pajuçara Função Selecione uma loja primeir…" at bounding box center [838, 194] width 1270 height 120
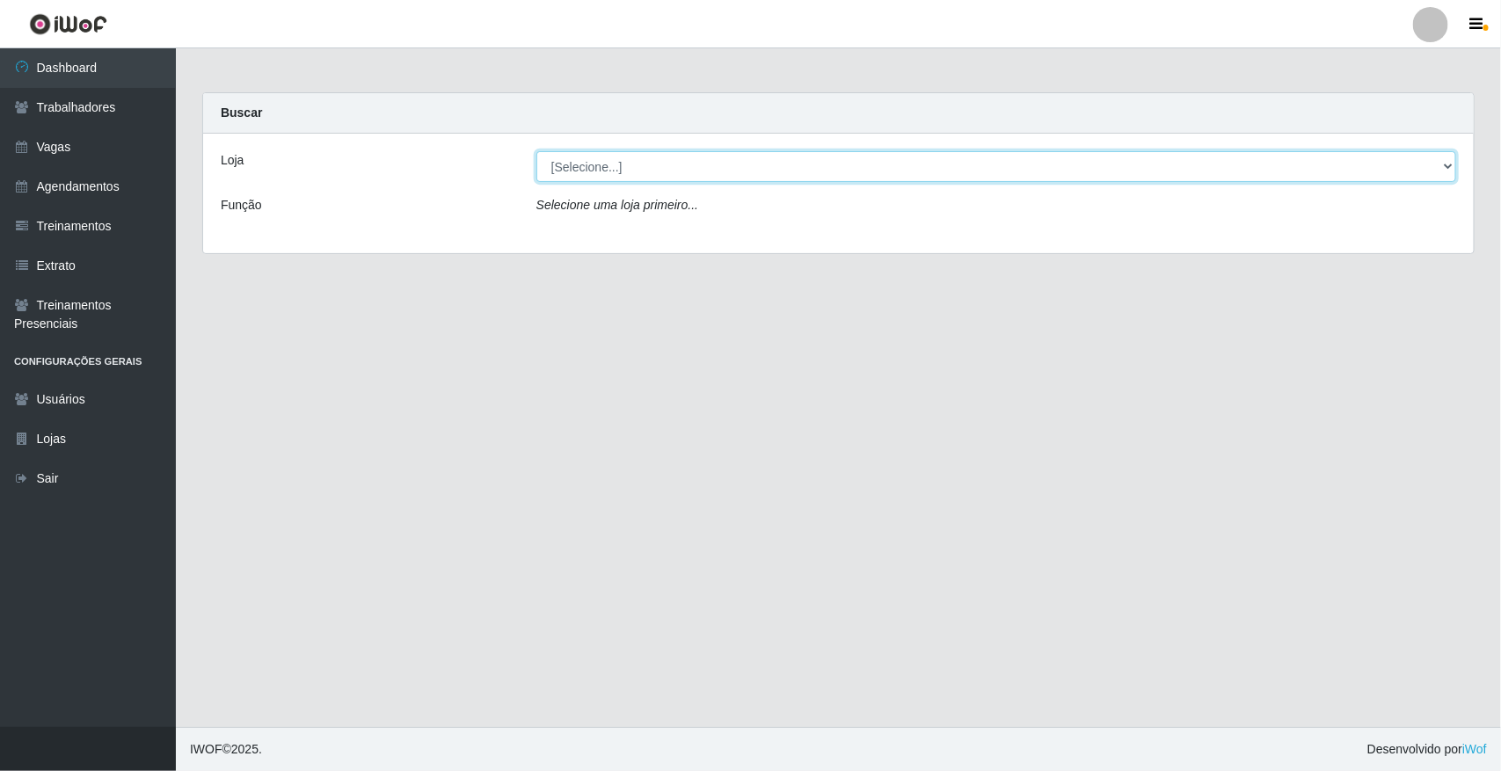
click at [670, 165] on select "[Selecione...] [GEOGRAPHIC_DATA]" at bounding box center [996, 166] width 920 height 31
select select "65"
click at [536, 151] on select "[Selecione...] [GEOGRAPHIC_DATA]" at bounding box center [996, 166] width 920 height 31
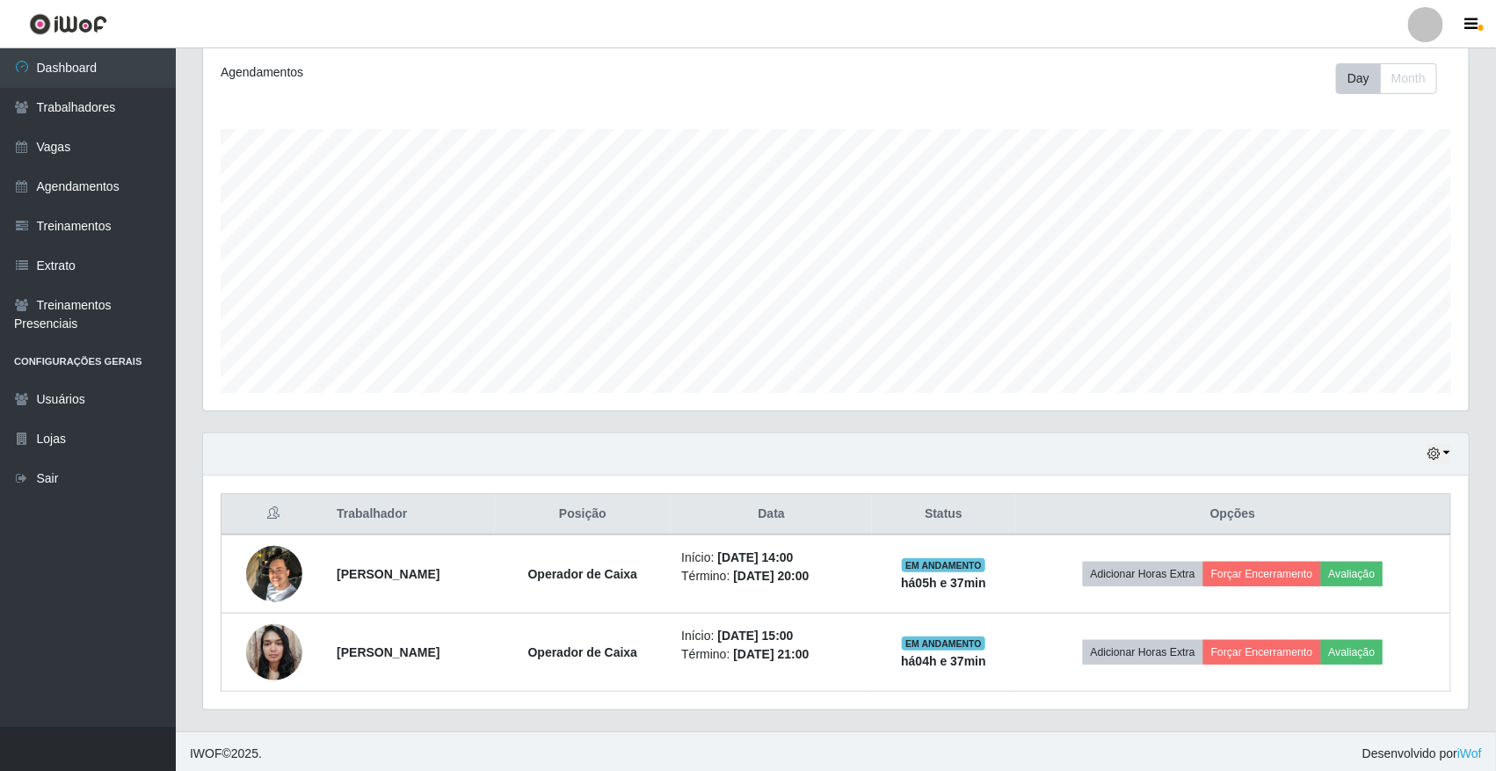
scroll to position [242, 0]
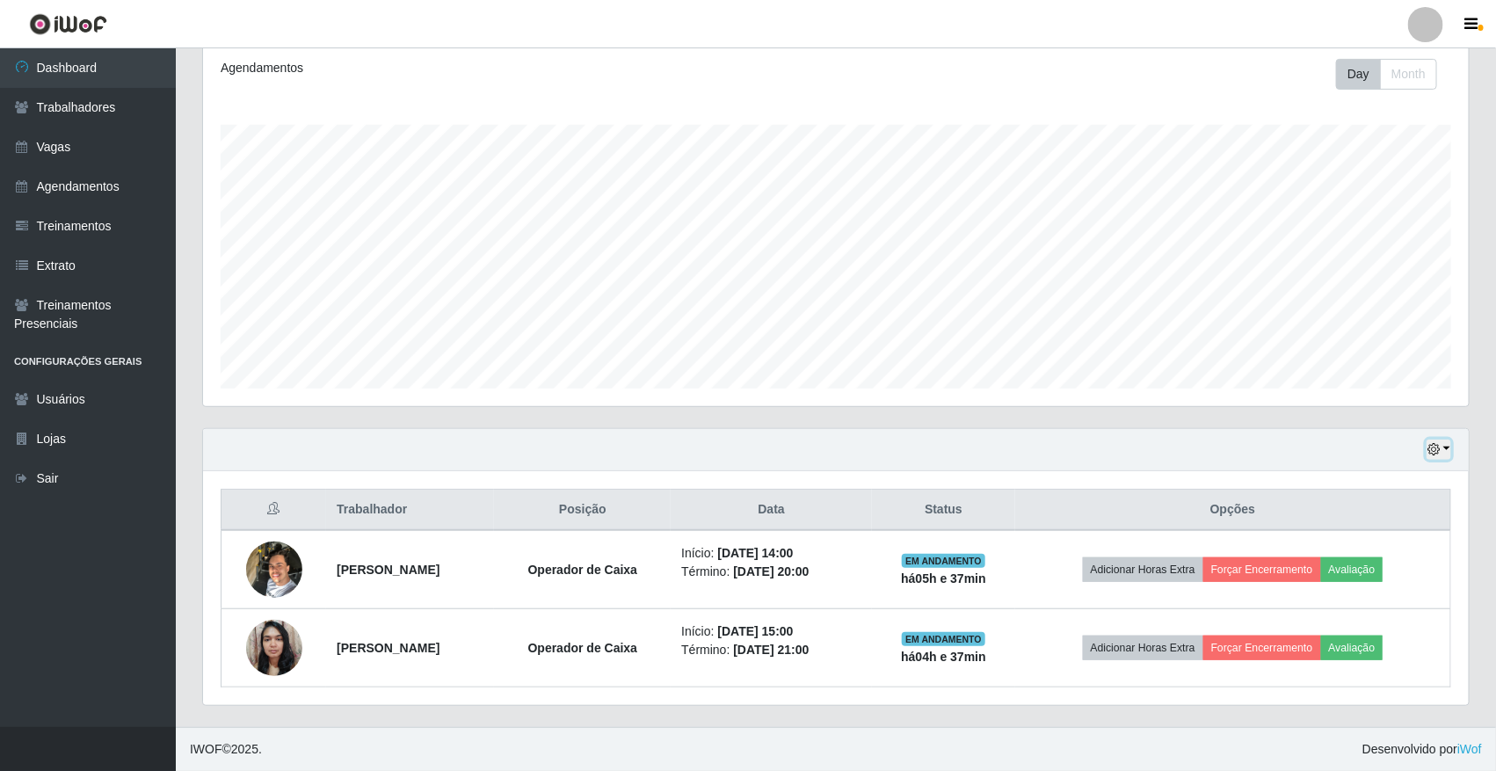
click at [1433, 441] on button "button" at bounding box center [1439, 450] width 25 height 20
click at [1355, 512] on button "1 dia" at bounding box center [1380, 518] width 139 height 37
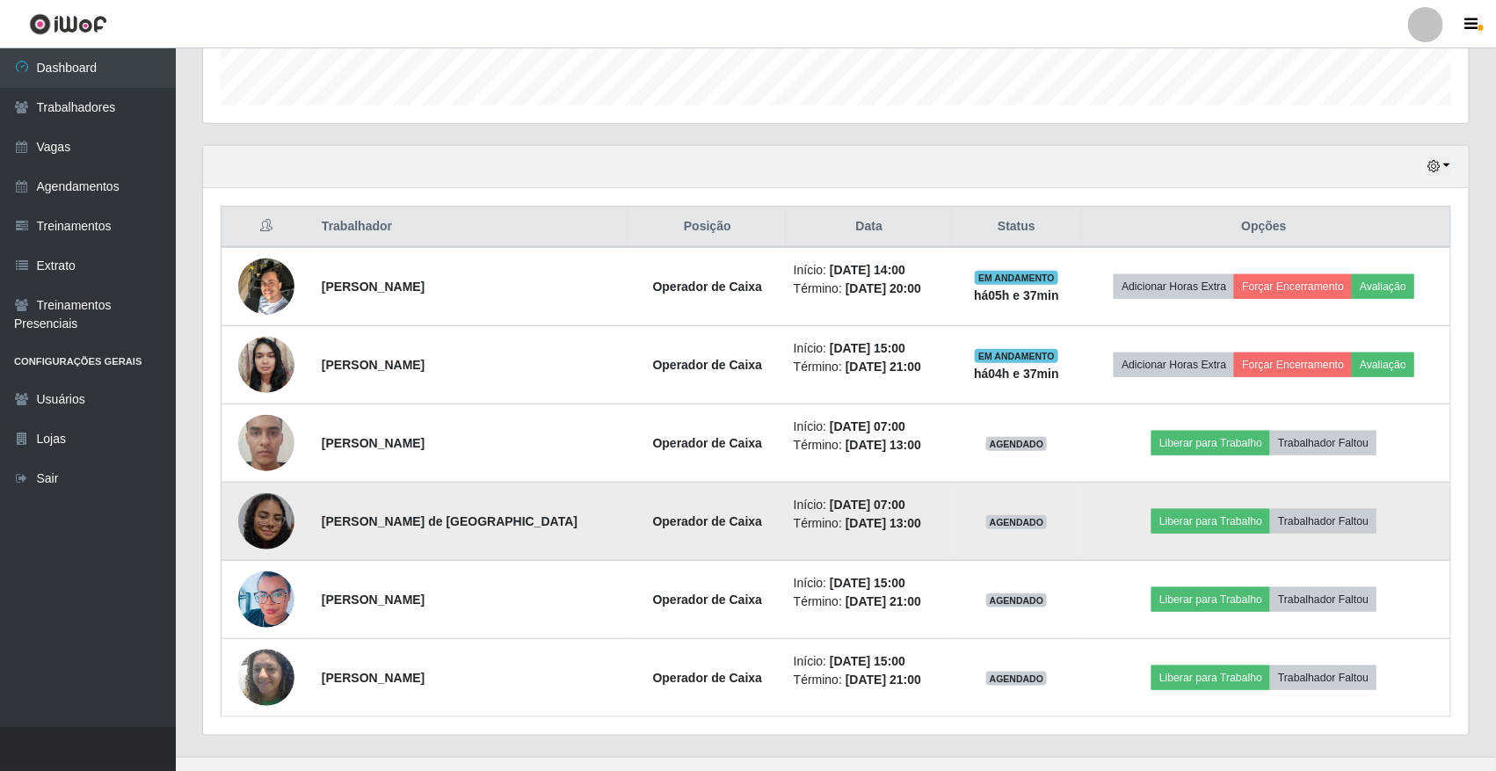
scroll to position [556, 0]
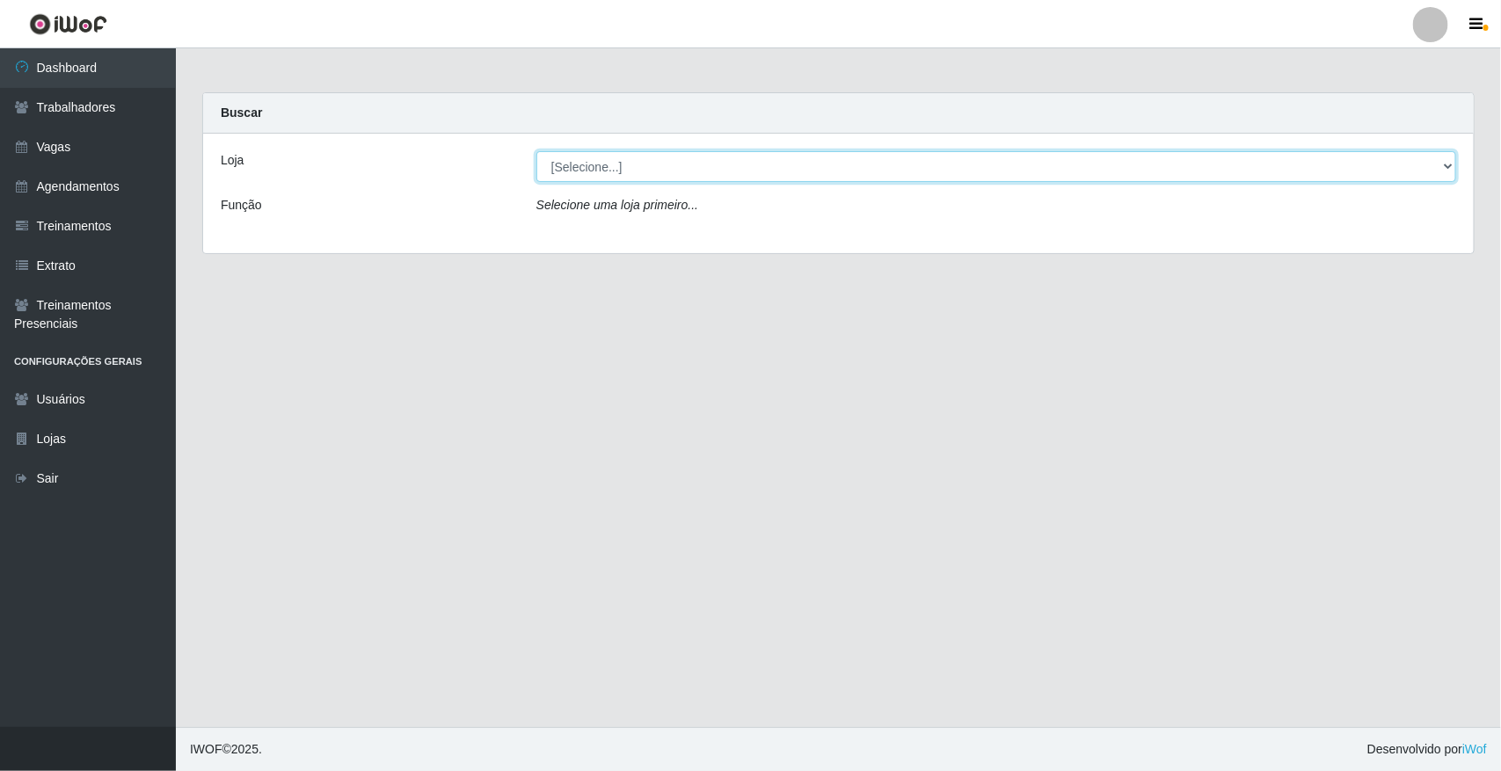
click at [721, 160] on select "[Selecione...] [GEOGRAPHIC_DATA]" at bounding box center [996, 166] width 920 height 31
select select "65"
click at [536, 151] on select "[Selecione...] [GEOGRAPHIC_DATA]" at bounding box center [996, 166] width 920 height 31
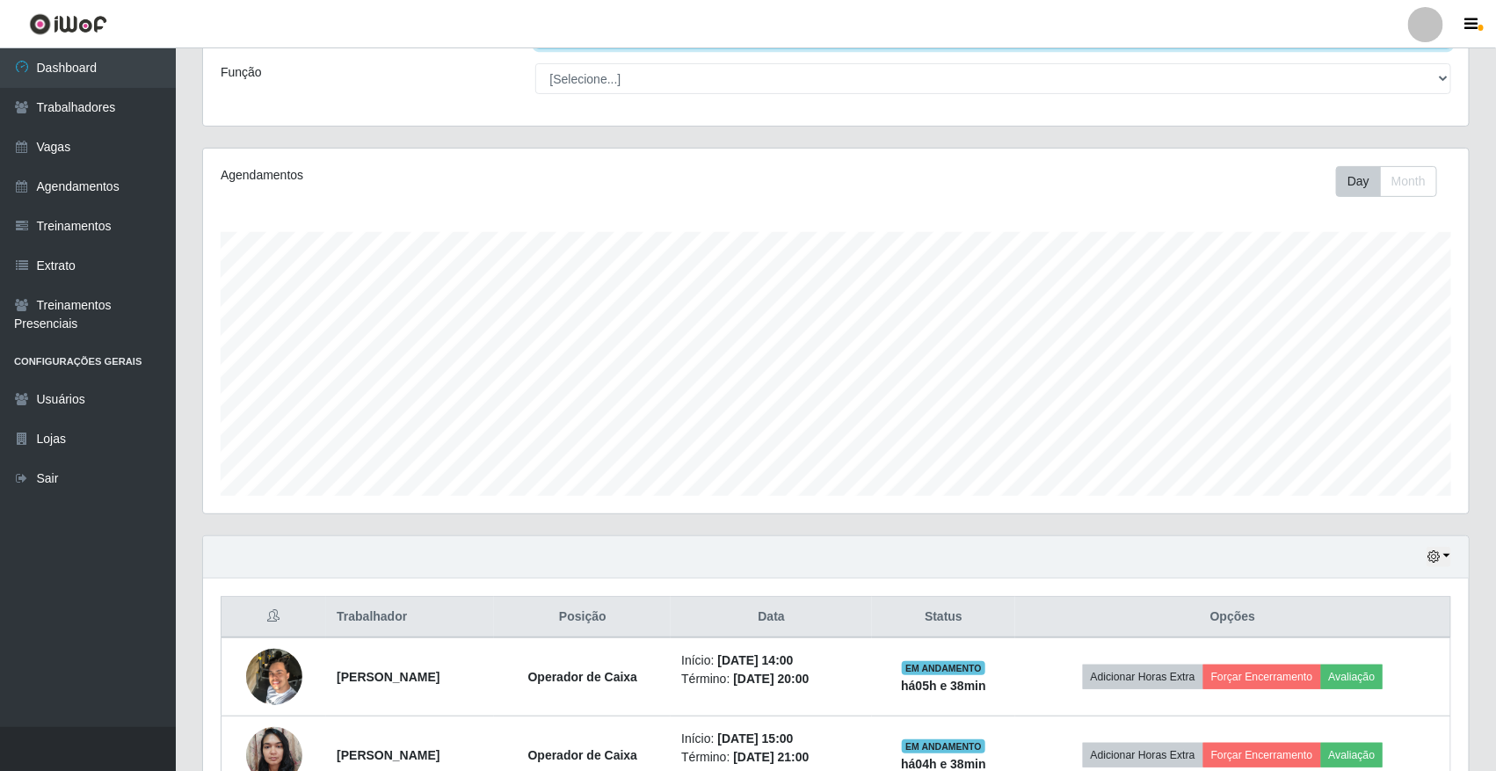
scroll to position [242, 0]
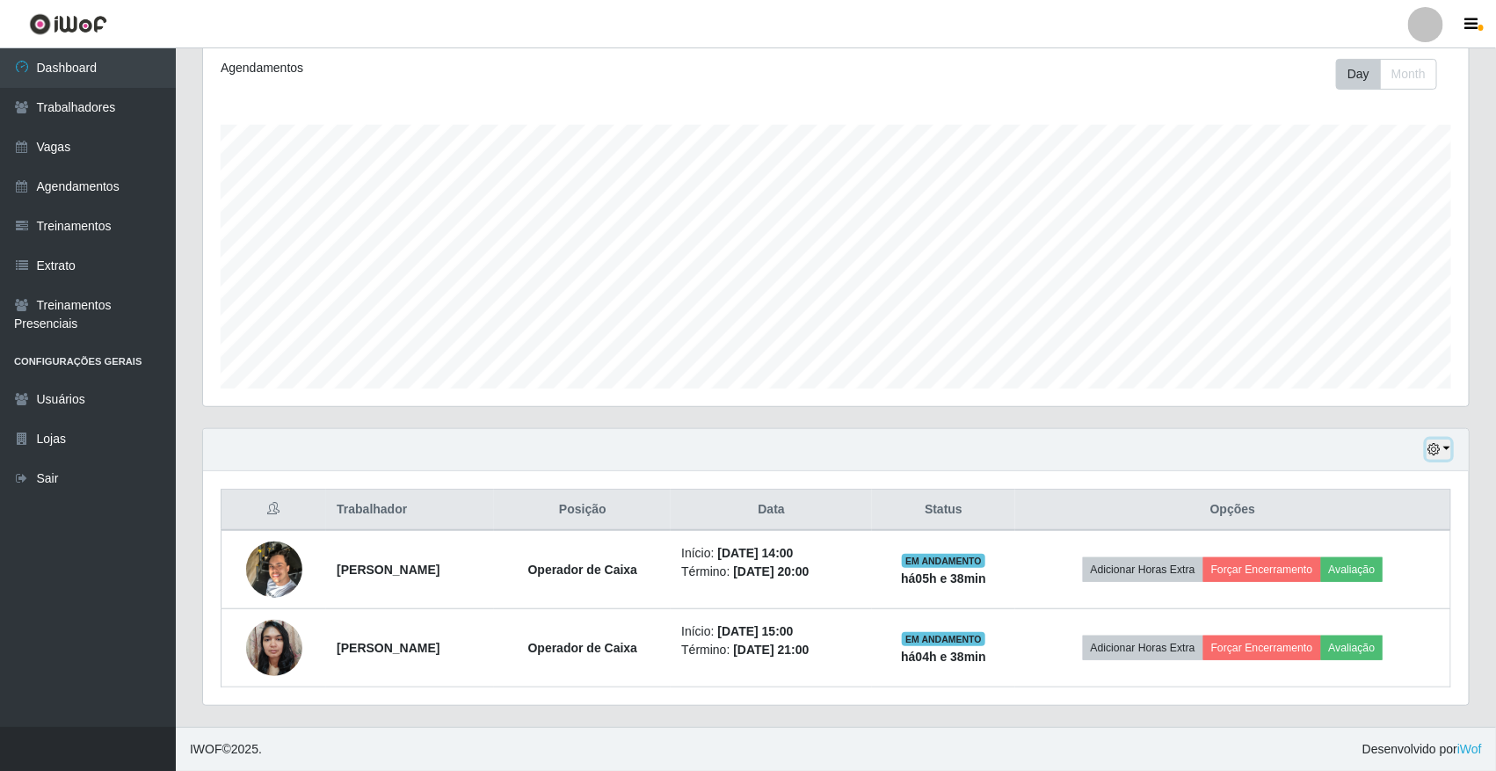
click at [1440, 445] on icon "button" at bounding box center [1434, 449] width 12 height 12
click at [1418, 515] on button "1 dia" at bounding box center [1380, 518] width 139 height 37
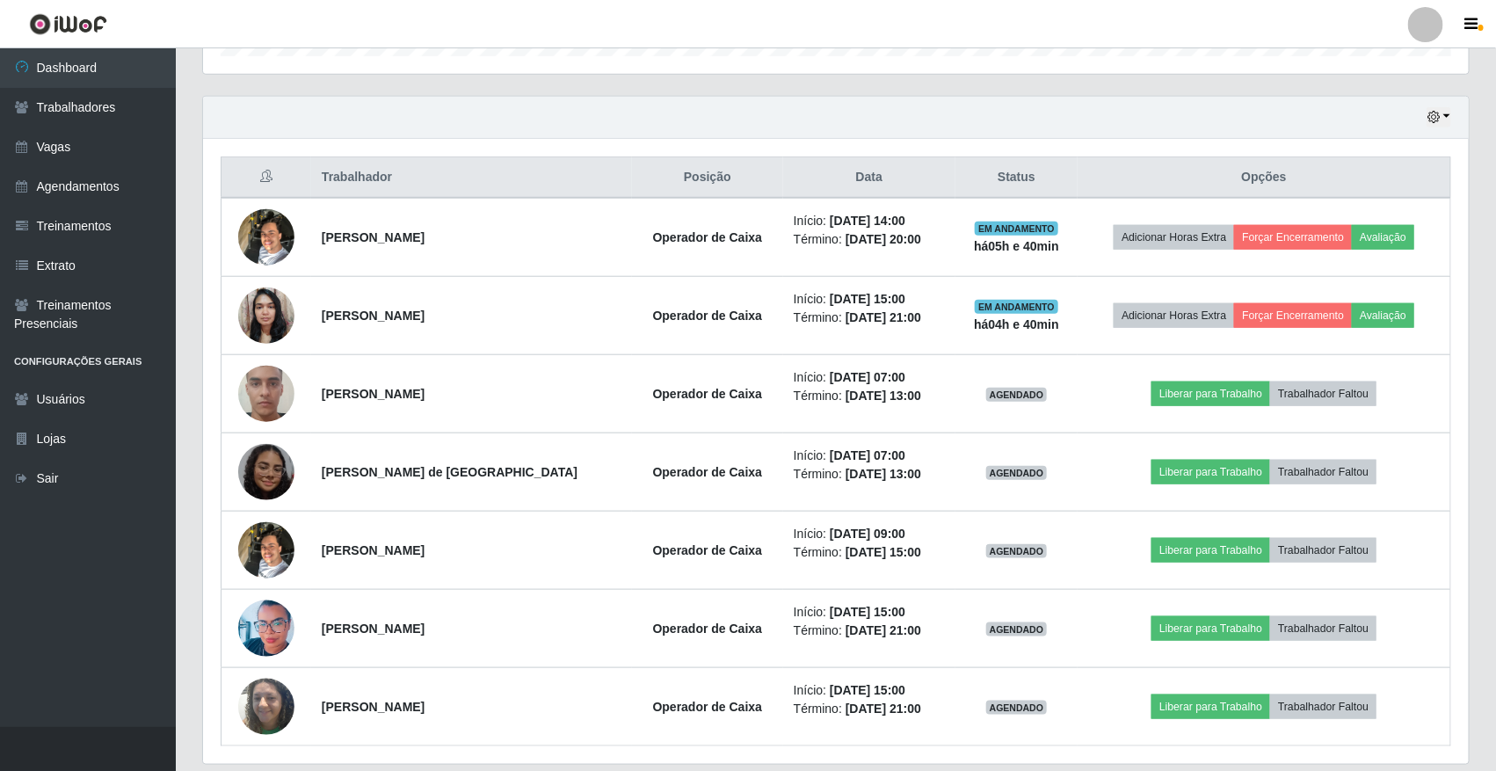
scroll to position [574, 0]
